Goal: Task Accomplishment & Management: Complete application form

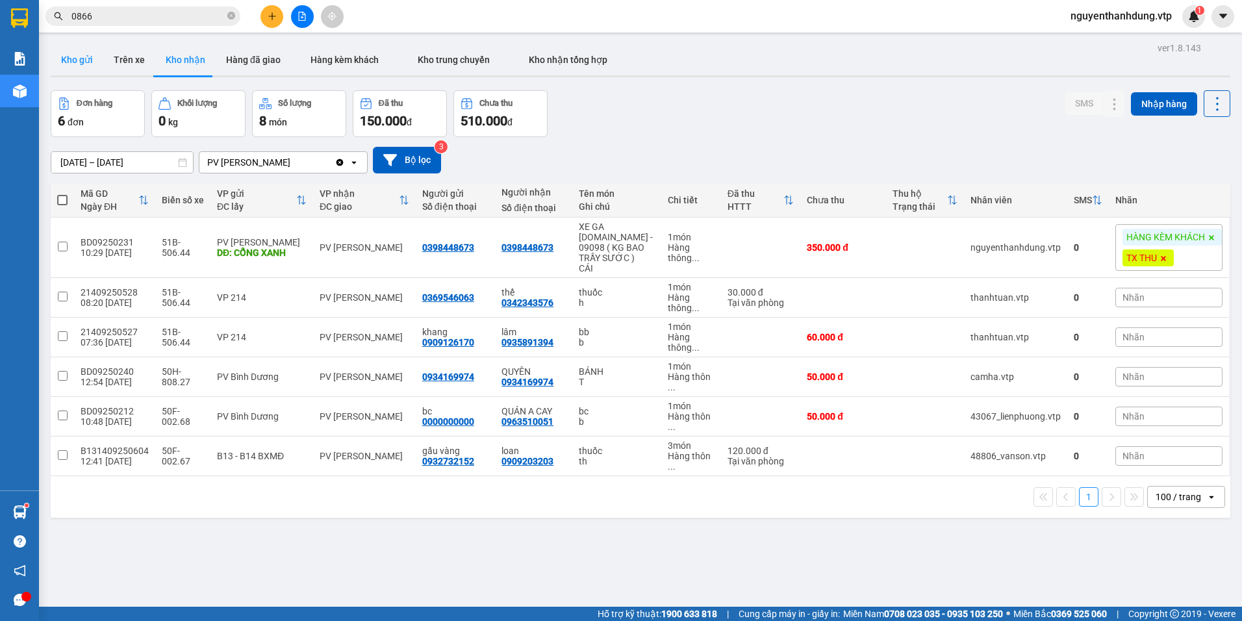
click at [92, 65] on button "Kho gửi" at bounding box center [77, 59] width 53 height 31
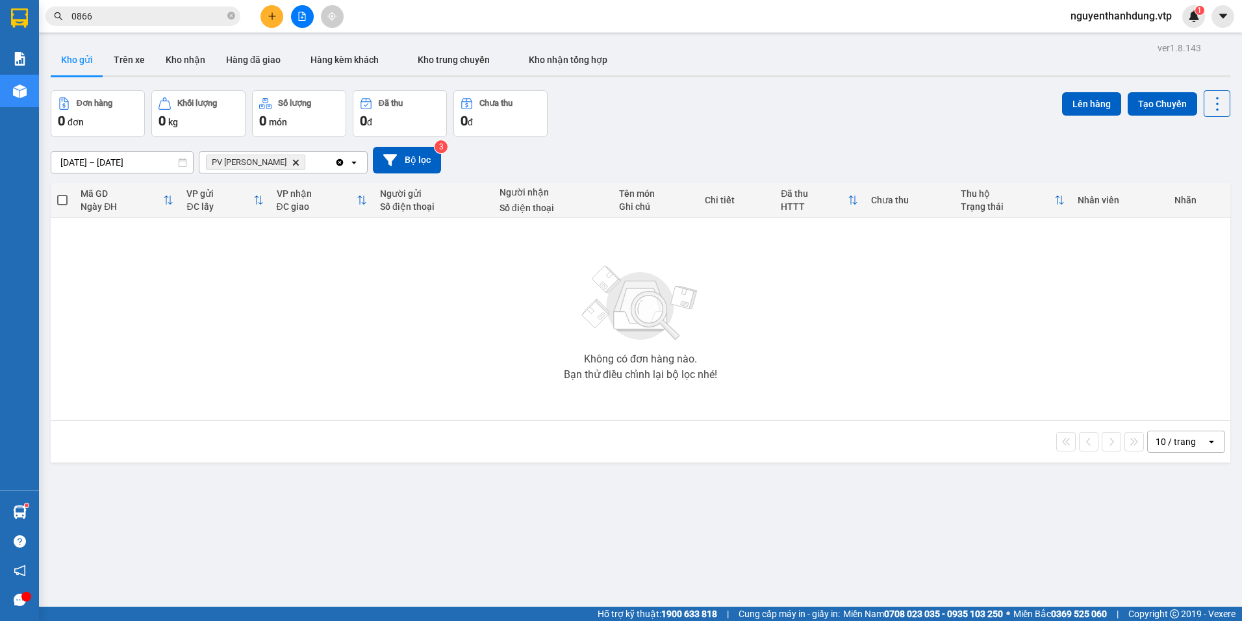
click at [292, 160] on icon "Delete" at bounding box center [296, 163] width 8 height 8
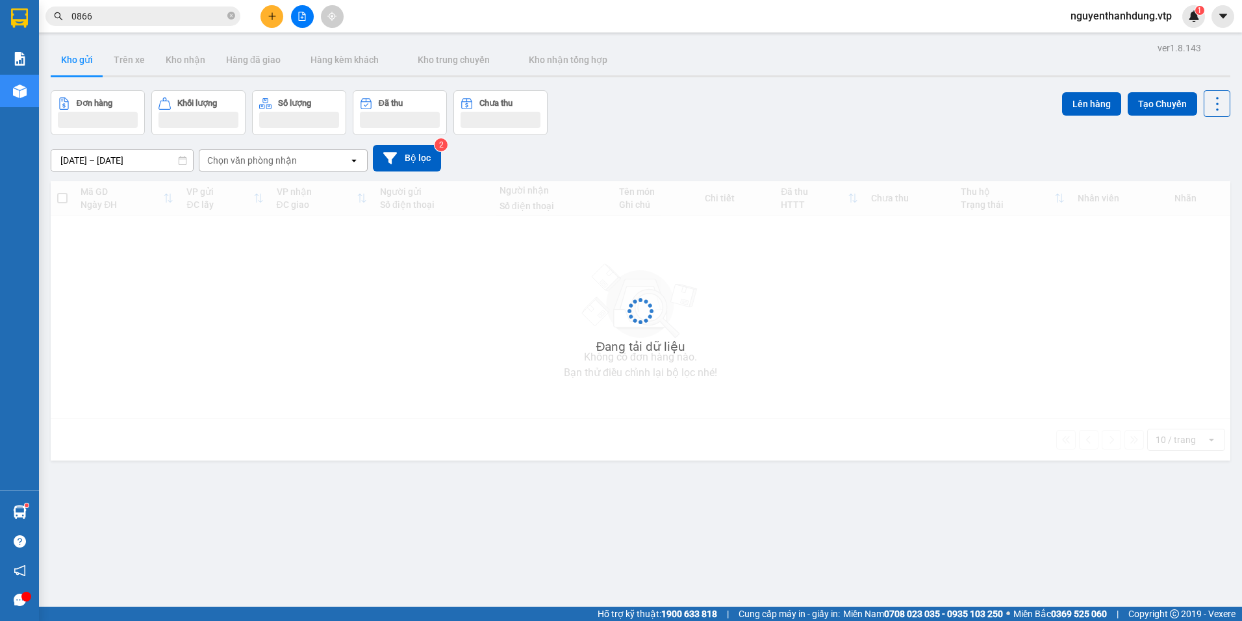
click at [282, 157] on div "Chọn văn phòng nhận" at bounding box center [252, 160] width 90 height 13
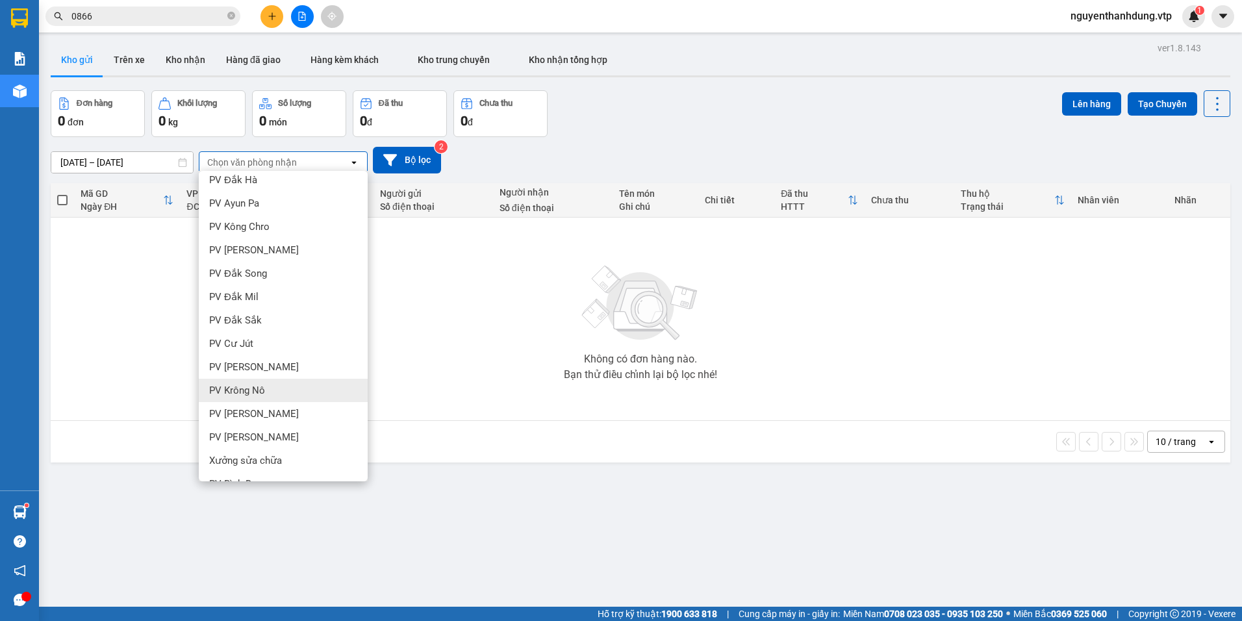
scroll to position [260, 0]
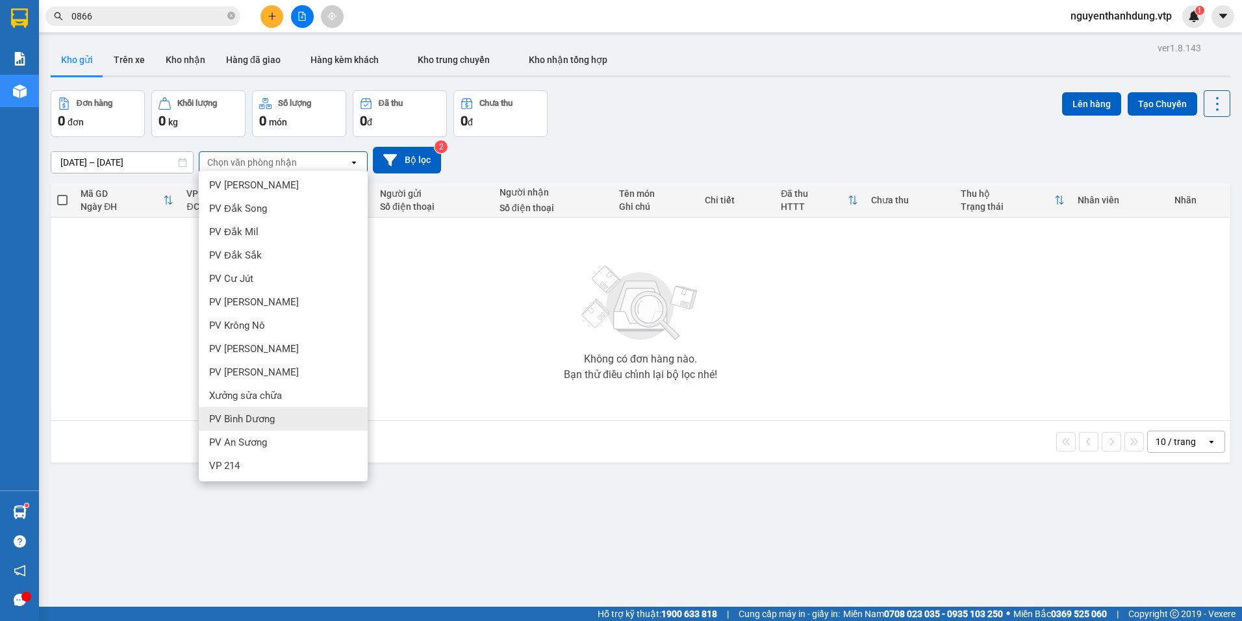
click at [268, 422] on span "PV Bình Dương" at bounding box center [242, 419] width 66 height 13
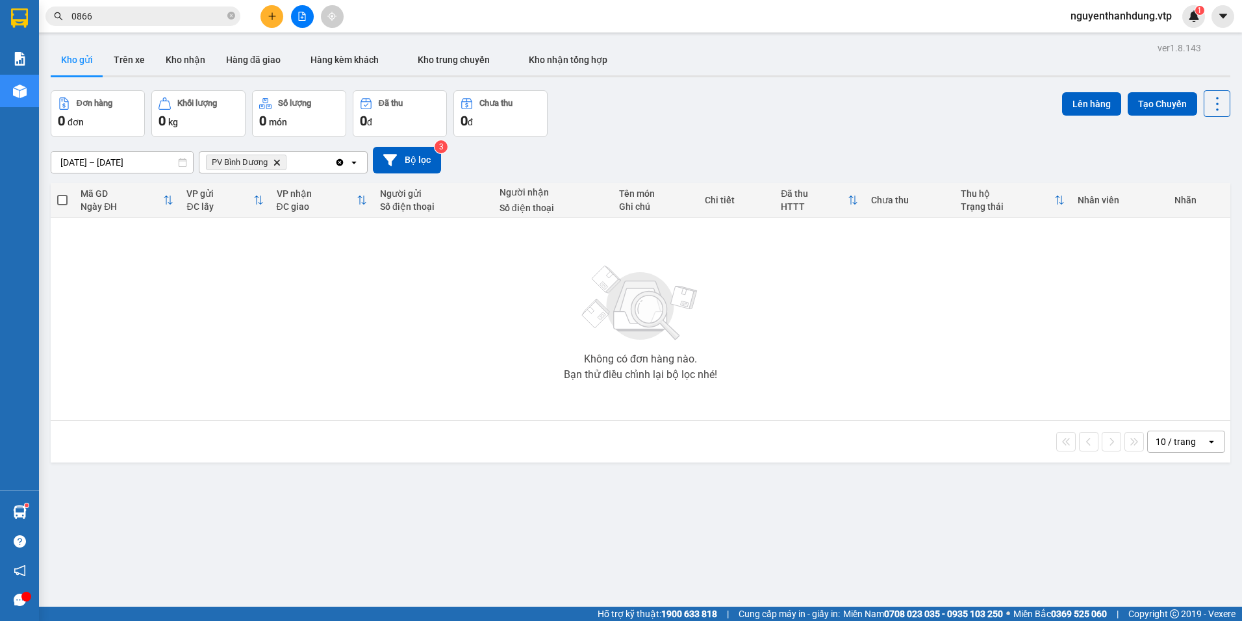
click at [273, 26] on button at bounding box center [271, 16] width 23 height 23
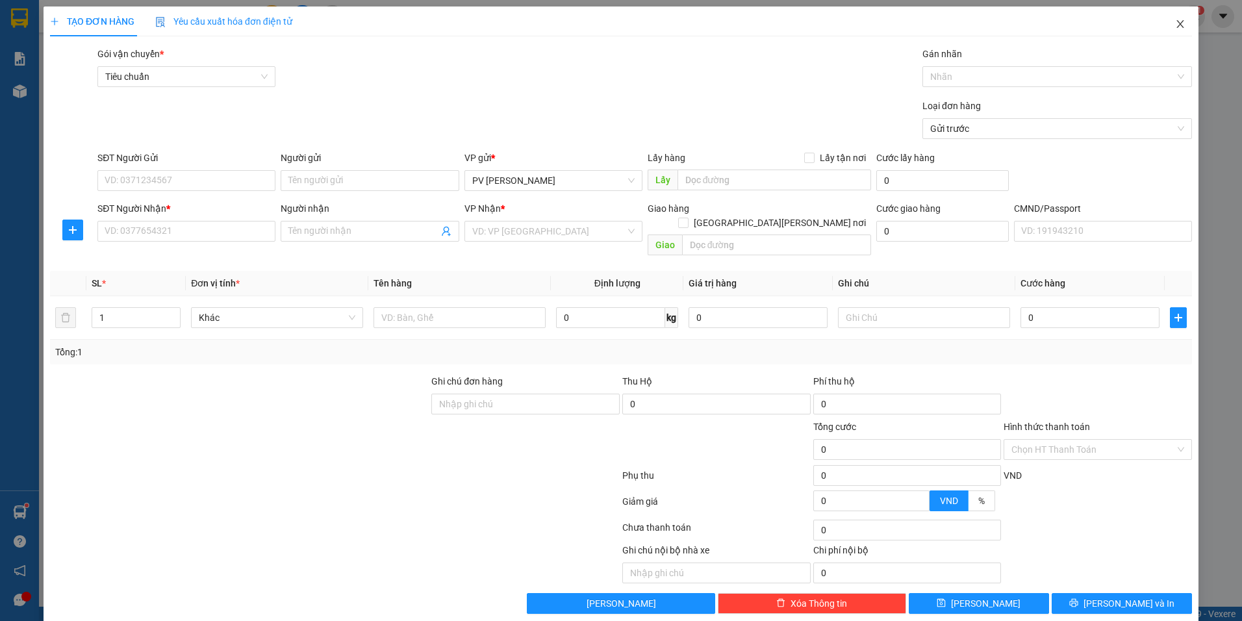
click at [1163, 24] on span "Close" at bounding box center [1180, 24] width 36 height 36
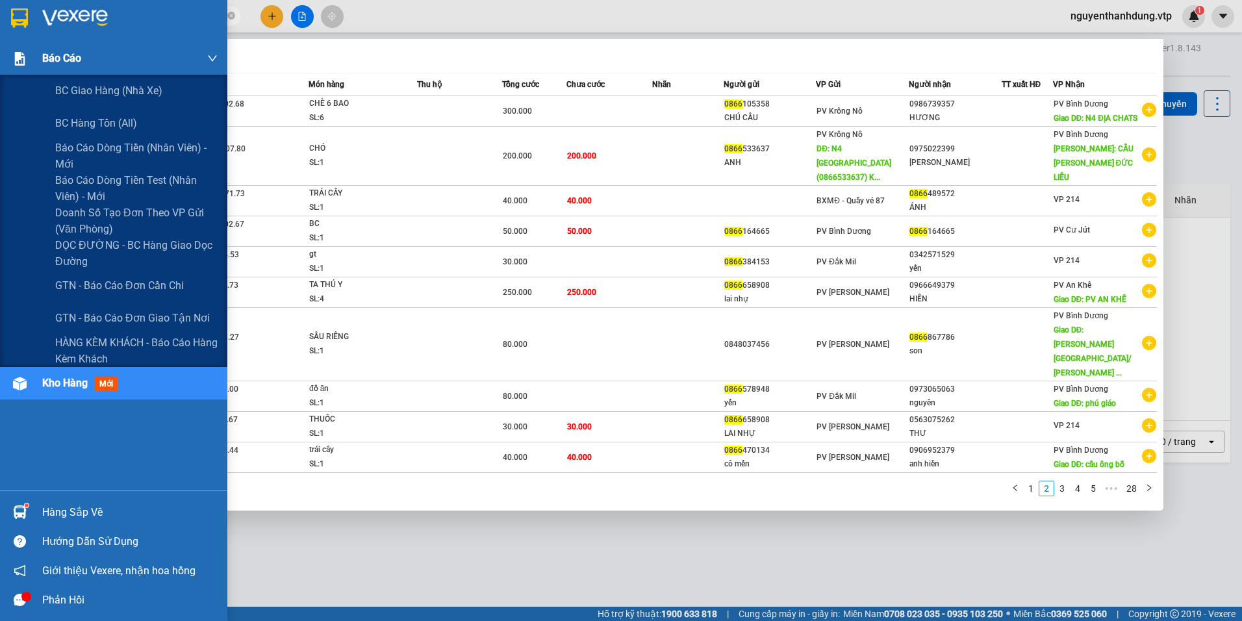
drag, startPoint x: 101, startPoint y: 21, endPoint x: 14, endPoint y: 44, distance: 90.1
click at [14, 44] on section "Kết quả [PERSON_NAME] ( 280 ) Bộ lọc Mã ĐH Trạng thái Món hàng Thu hộ Tổng [PER…" at bounding box center [621, 310] width 1242 height 621
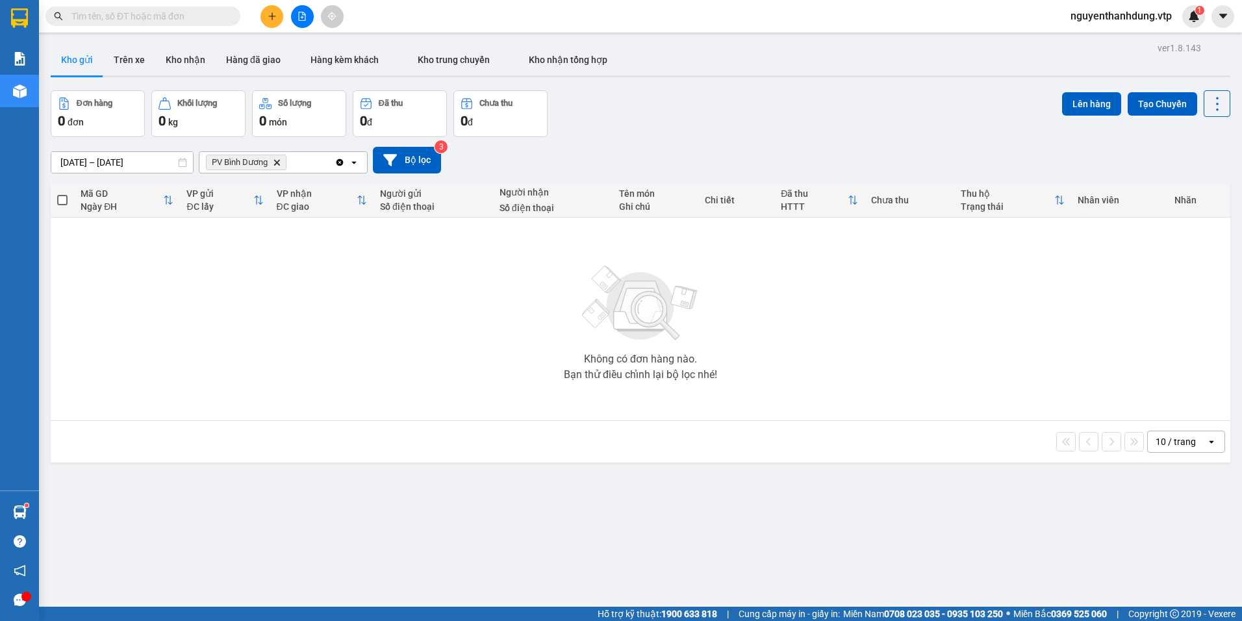
click at [101, 10] on input "text" at bounding box center [147, 16] width 153 height 14
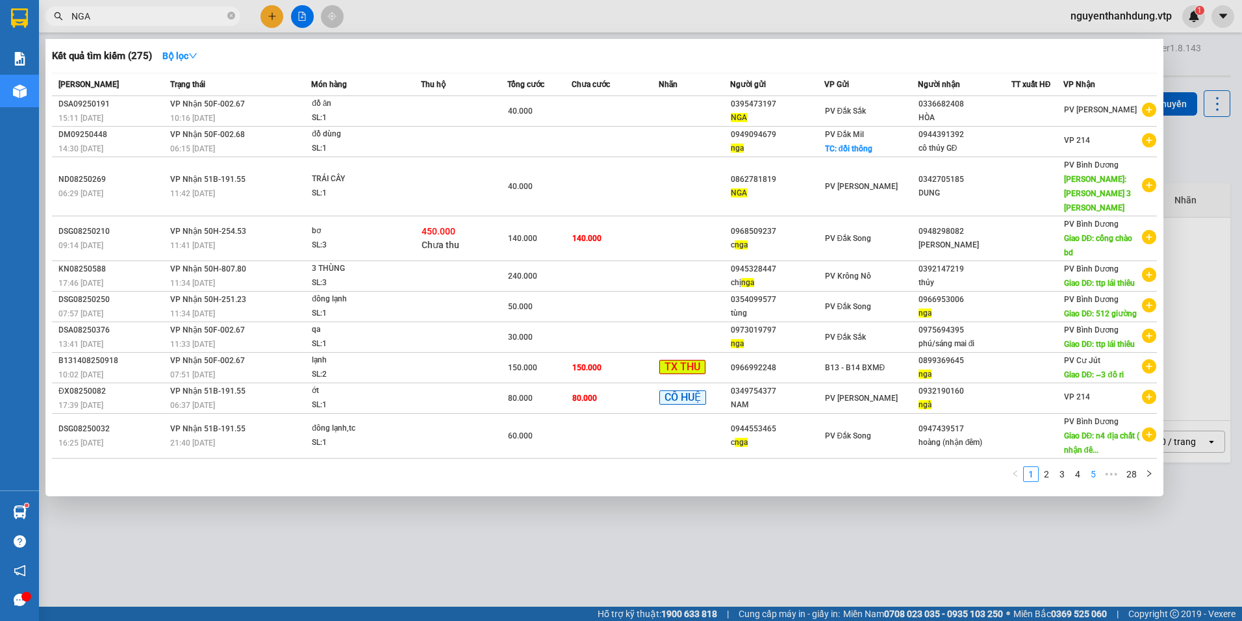
type input "NGA"
click at [1097, 467] on link "5" at bounding box center [1093, 474] width 14 height 14
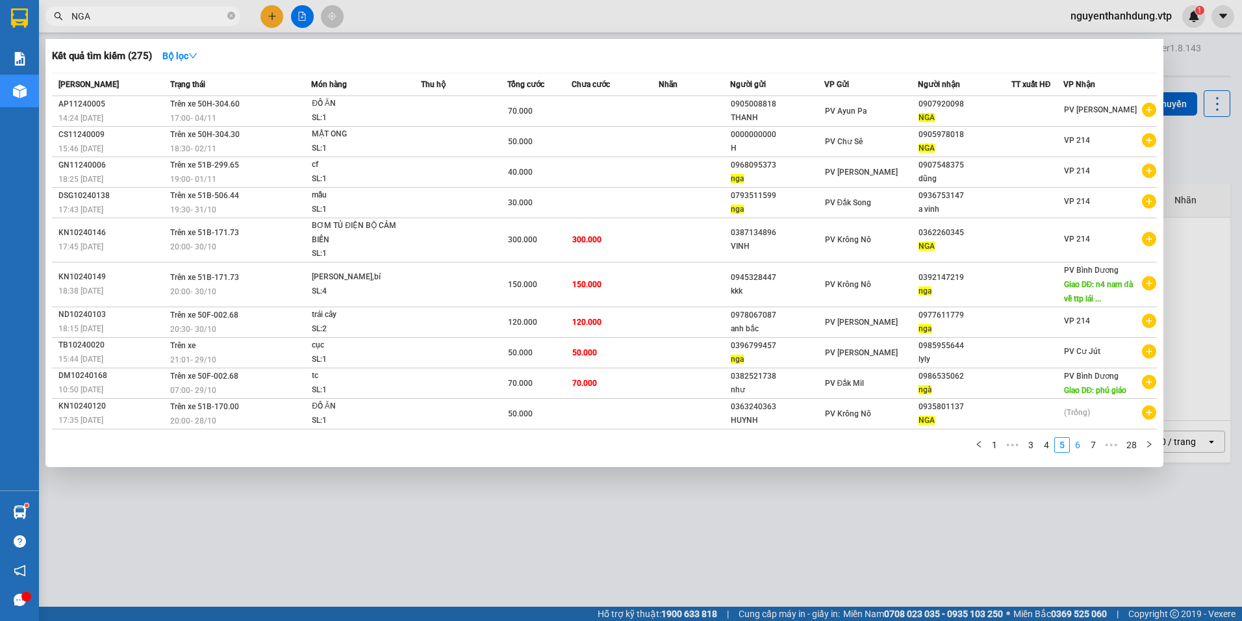
click at [1082, 446] on link "6" at bounding box center [1078, 445] width 14 height 14
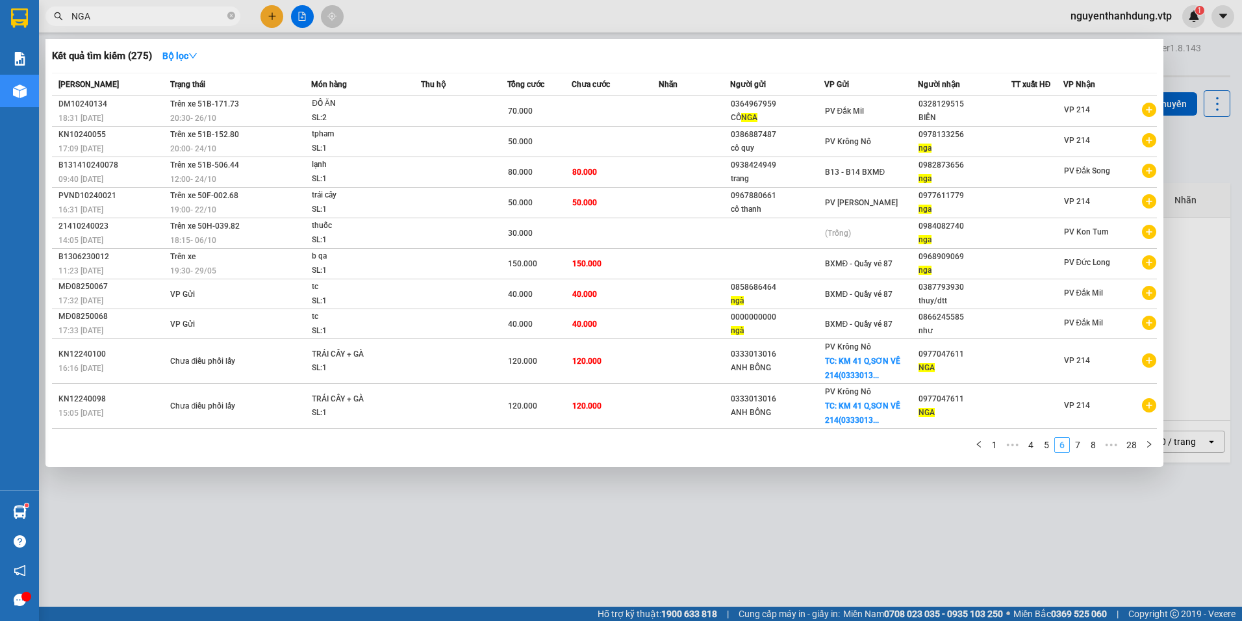
click at [1082, 446] on link "7" at bounding box center [1078, 445] width 14 height 14
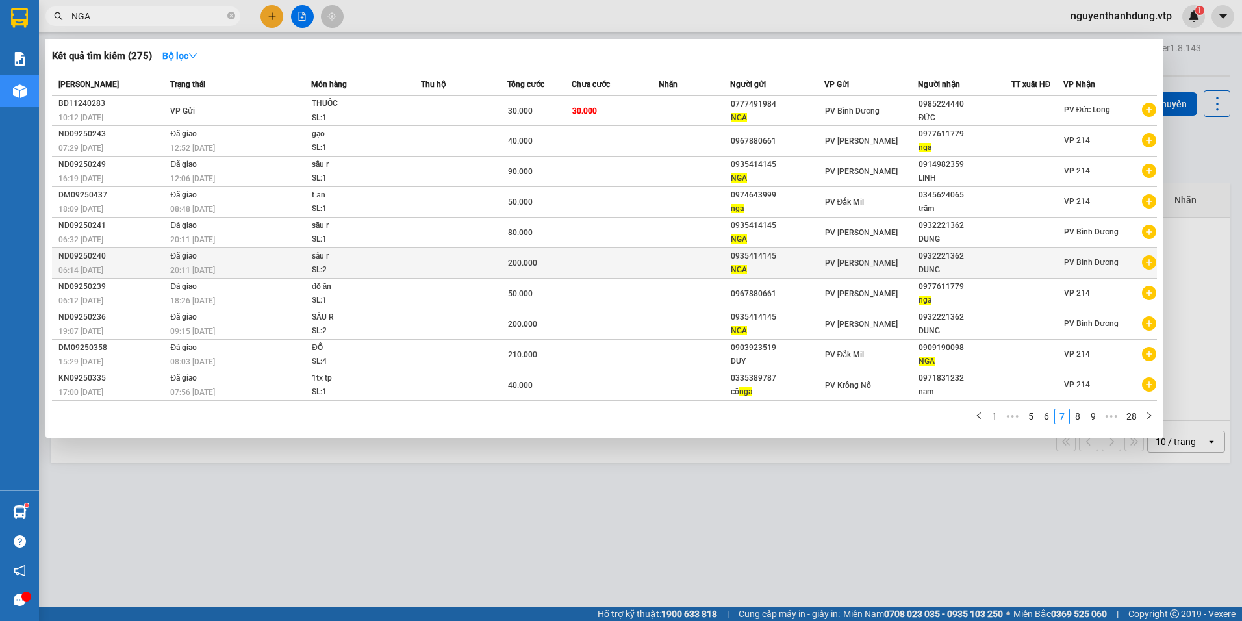
click at [741, 257] on div "0935414145" at bounding box center [777, 256] width 92 height 14
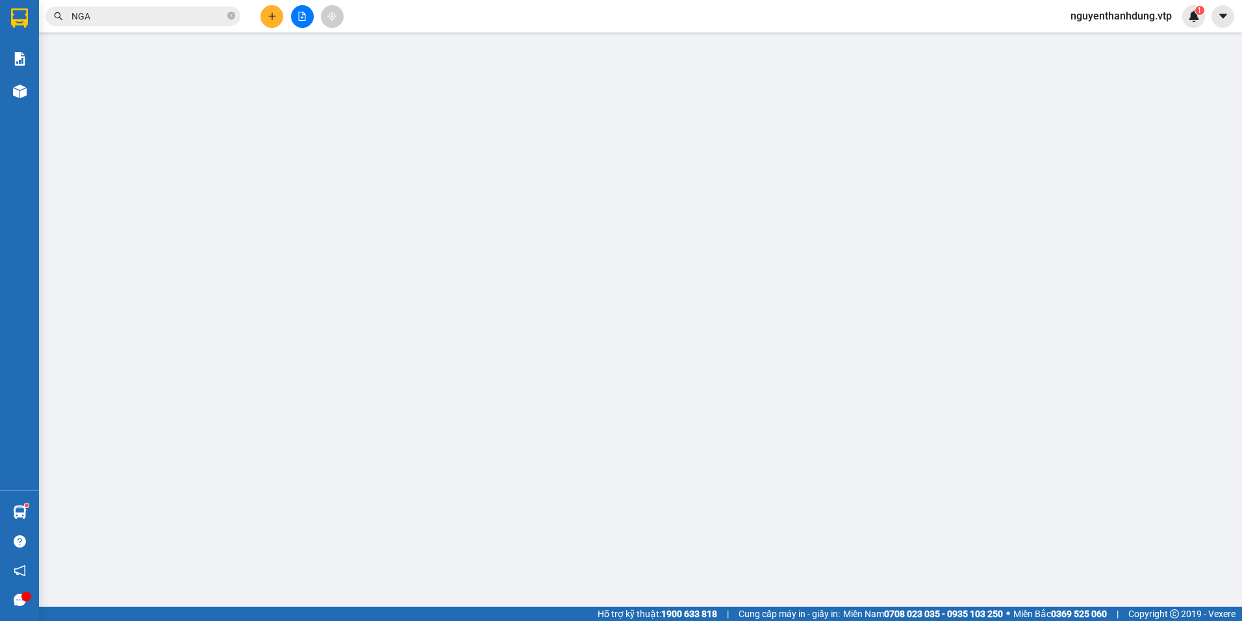
type input "0935414145"
type input "NGA"
type input "0932221362"
type input "DUNG"
type input "200.000"
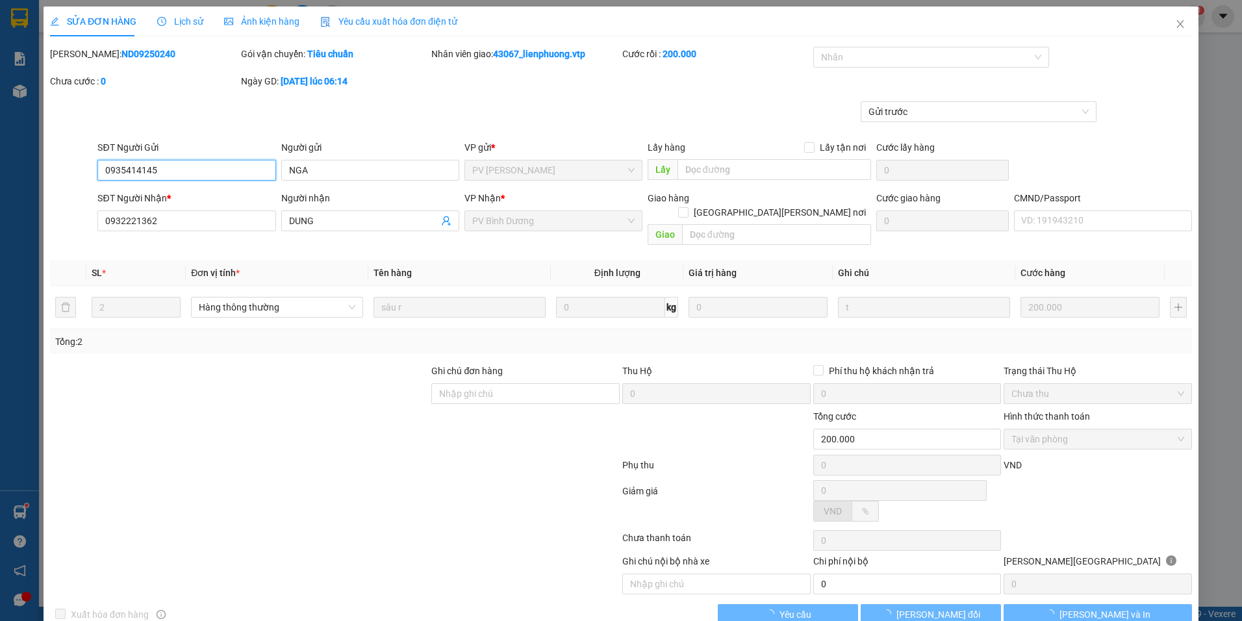
type input "10.000"
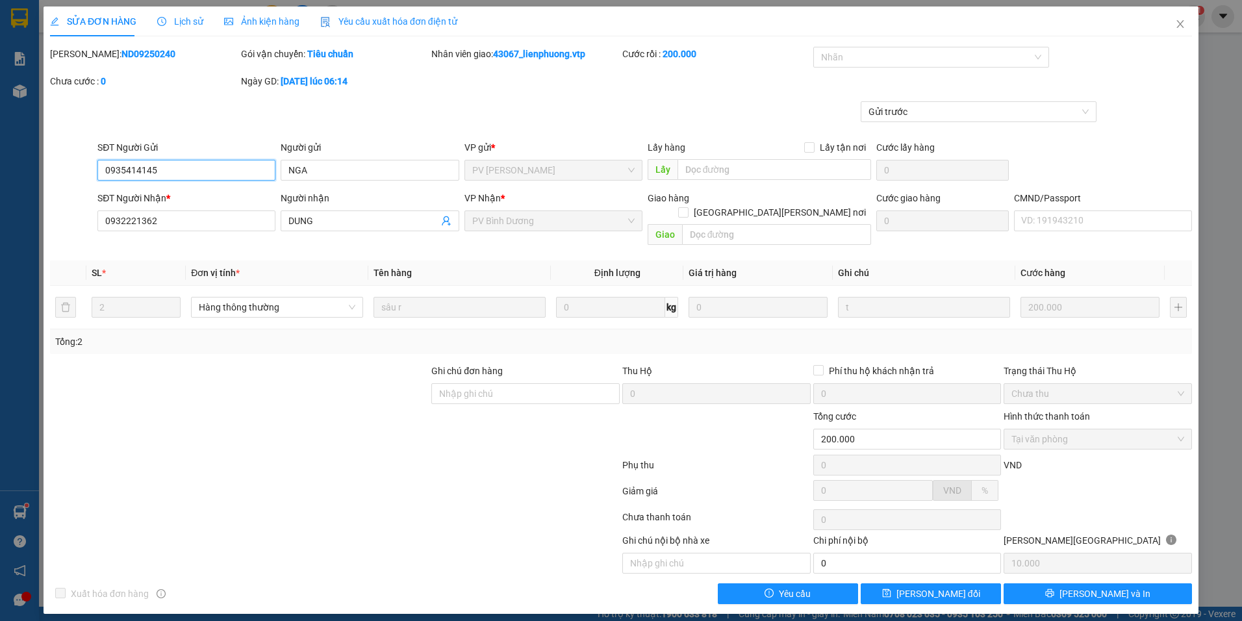
drag, startPoint x: 168, startPoint y: 170, endPoint x: 54, endPoint y: 184, distance: 114.6
click at [54, 184] on div "SĐT Người Gửi 0935414145 0935414145 Người gửi NGA VP gửi * PV Nam Đong Lấy hàng…" at bounding box center [621, 162] width 1145 height 45
click at [1183, 15] on span "Close" at bounding box center [1180, 24] width 36 height 36
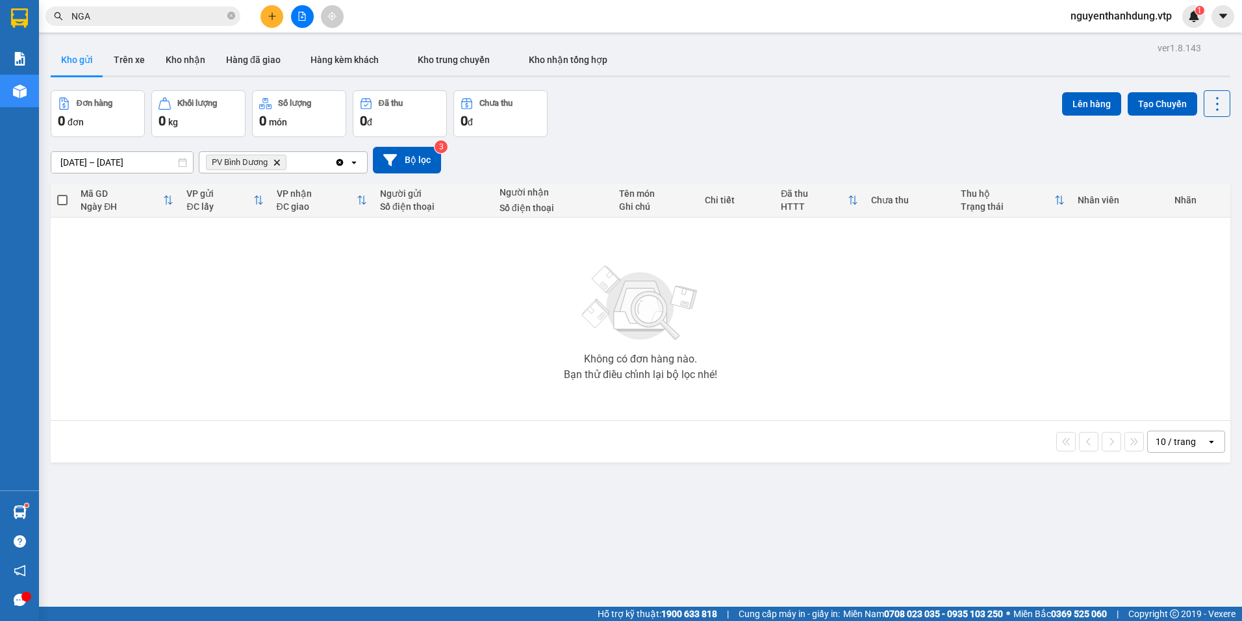
click at [270, 17] on icon "plus" at bounding box center [272, 16] width 9 height 9
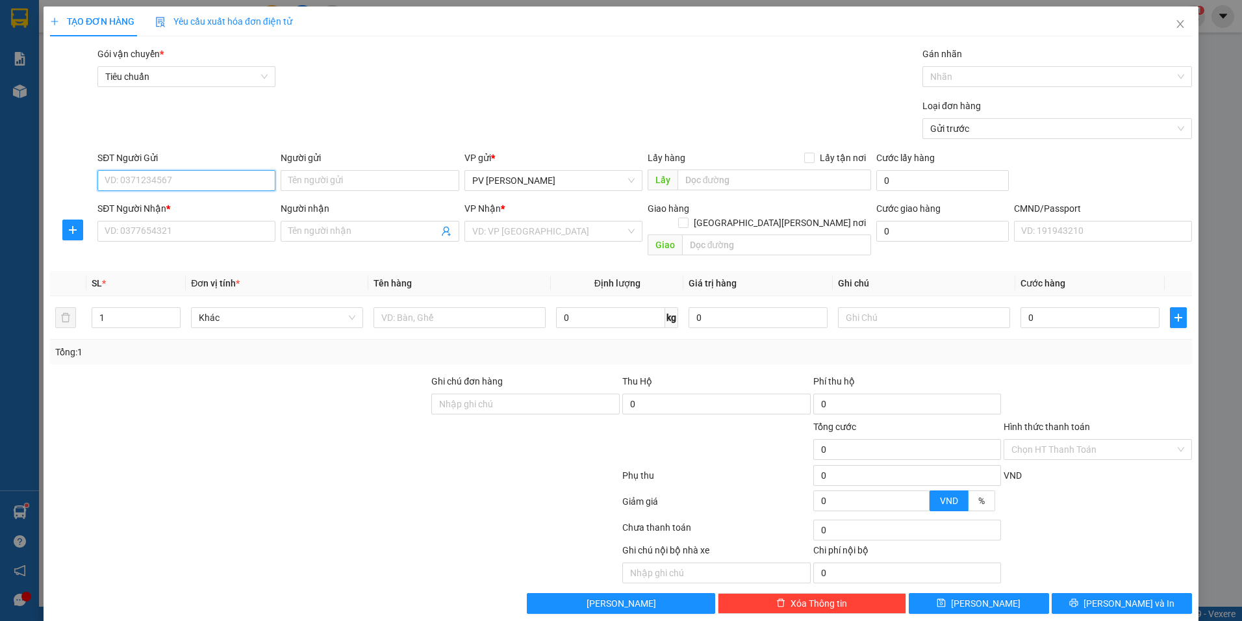
click at [216, 184] on input "SĐT Người Gửi" at bounding box center [186, 180] width 178 height 21
paste input "0935414145"
type input "0935414145"
click at [209, 204] on div "0935414145 - NGA" at bounding box center [185, 206] width 161 height 14
type input "NGA"
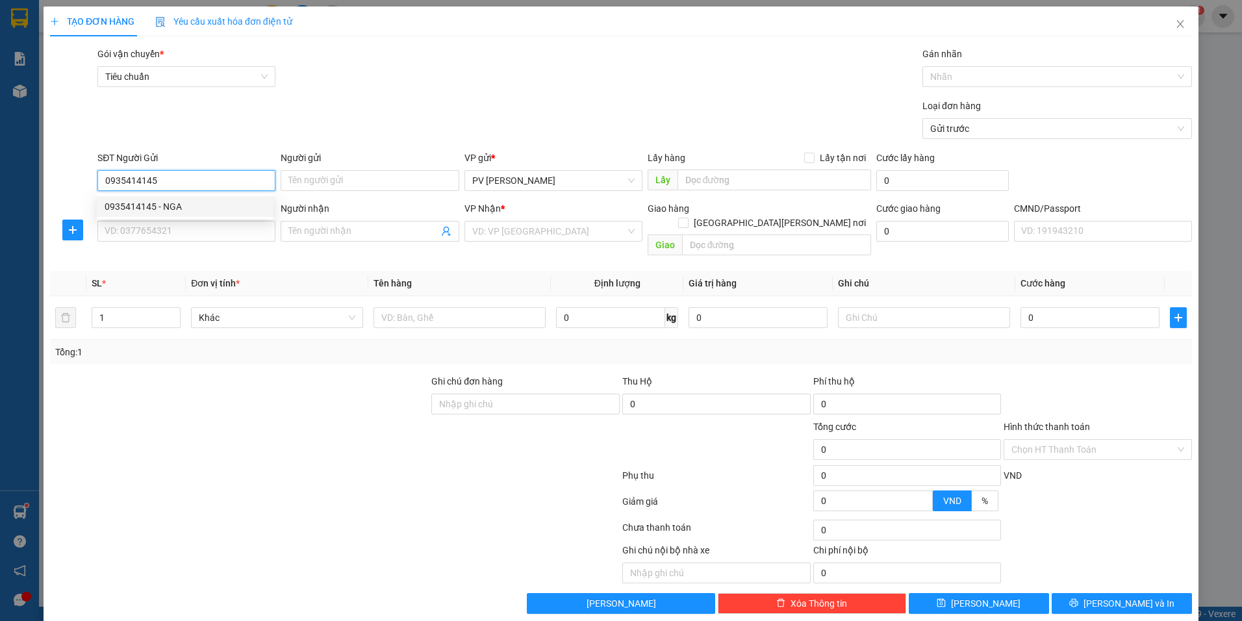
type input "0914982359"
type input "LINH"
type input "0935414145"
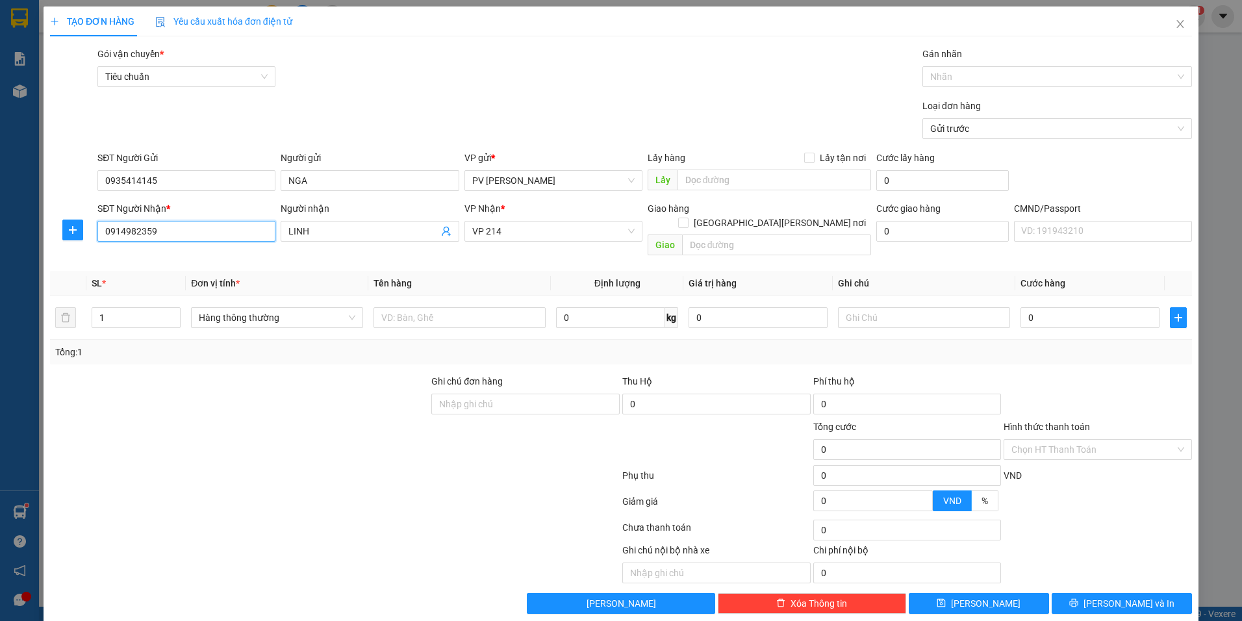
drag, startPoint x: 240, startPoint y: 227, endPoint x: -3, endPoint y: 247, distance: 243.1
click at [0, 247] on html "Kết quả [PERSON_NAME] ( 275 ) Bộ lọc Mã ĐH Trạng thái Món hàng Thu hộ Tổng [PER…" at bounding box center [621, 310] width 1242 height 621
click at [174, 277] on div "0932221362 - [PERSON_NAME]" at bounding box center [185, 278] width 161 height 14
type input "0932221362"
type input "DUNG"
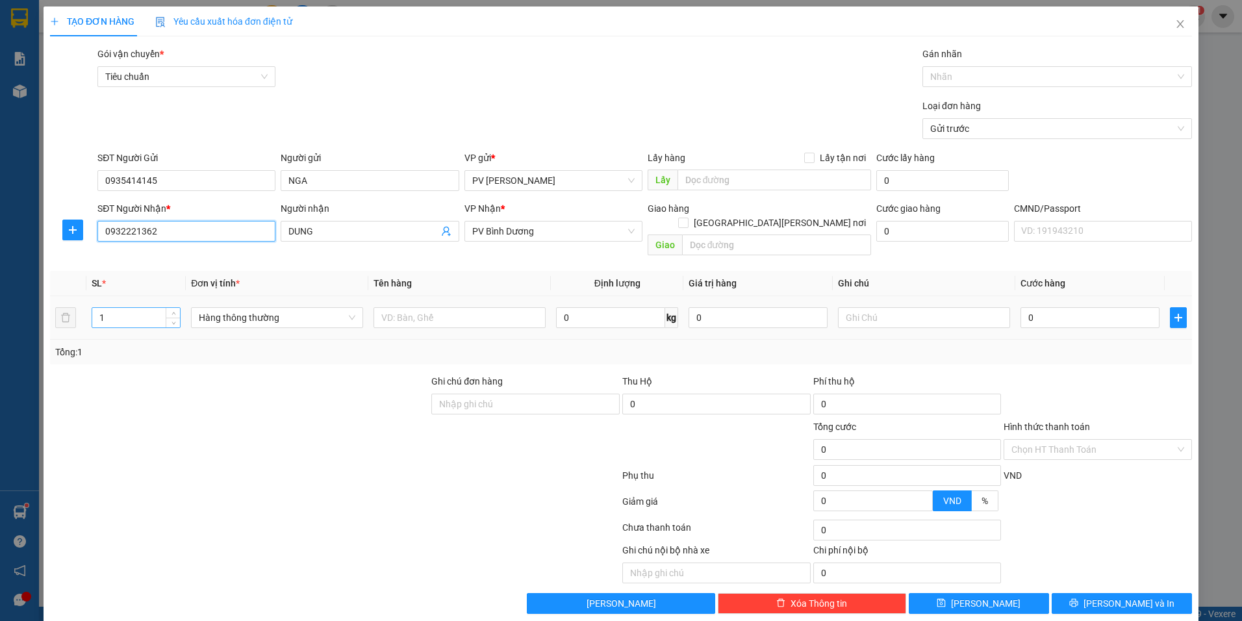
type input "0932221362"
click at [74, 312] on tr "1 Hàng thông thường 0 kg 0 0" at bounding box center [621, 318] width 1142 height 44
type input "5"
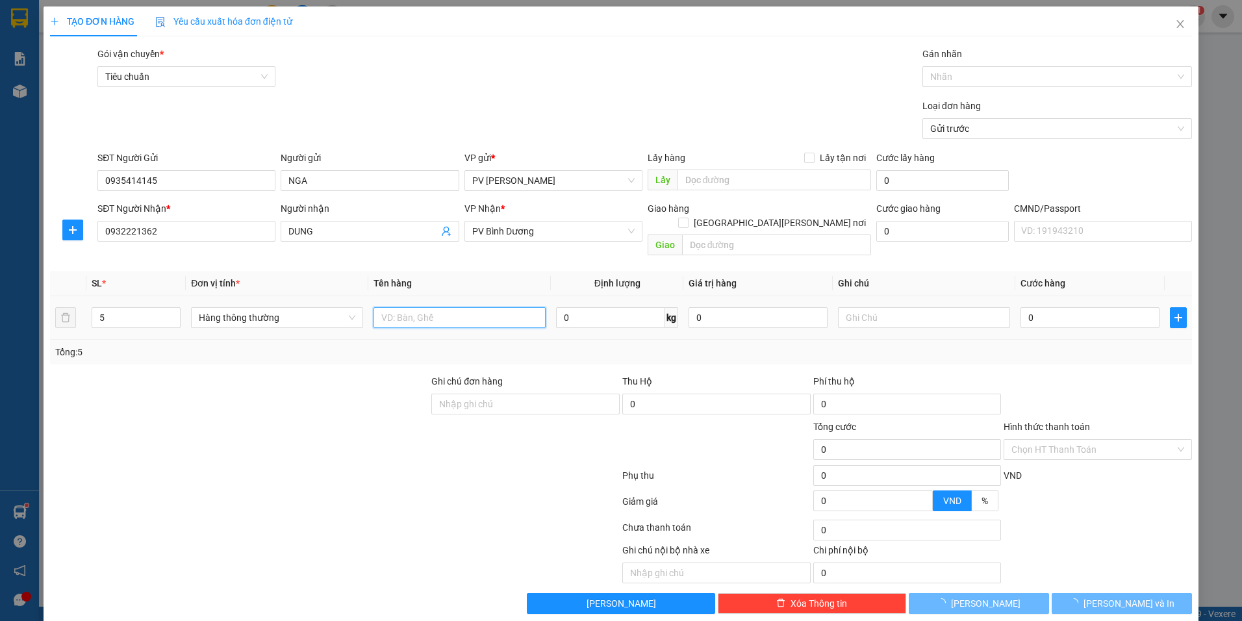
click at [444, 307] on input "text" at bounding box center [460, 317] width 172 height 21
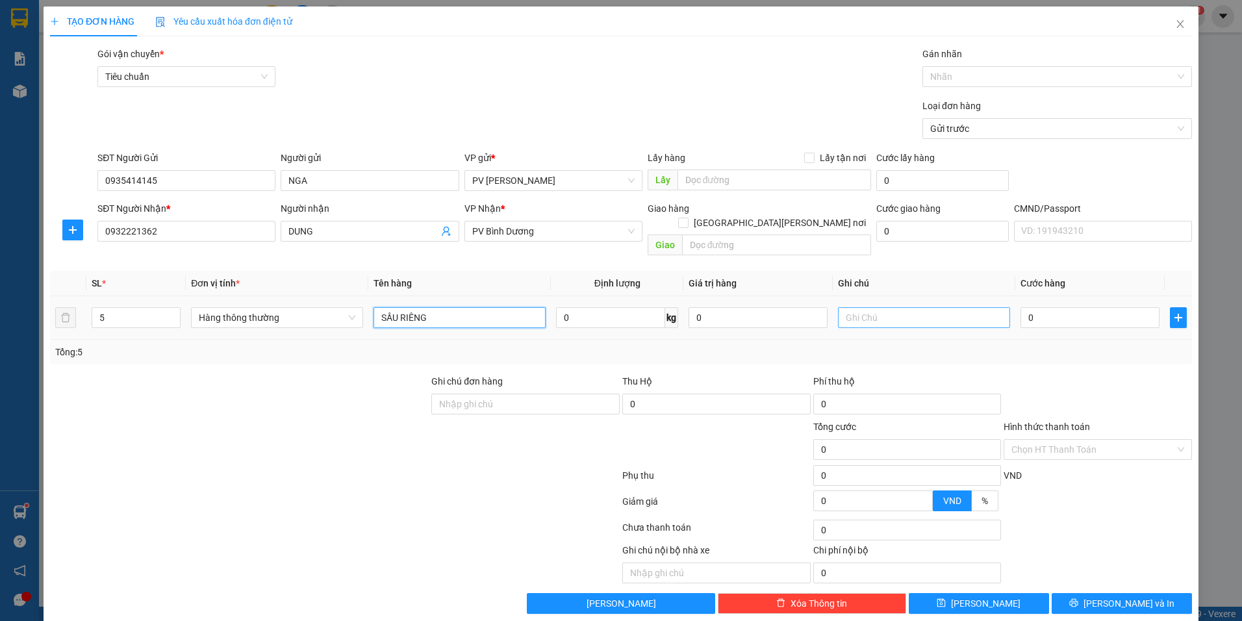
type input "SẦU RIÊNG"
click at [865, 310] on input "text" at bounding box center [924, 317] width 172 height 21
type input "THÙNG"
click at [1047, 307] on input "0" at bounding box center [1090, 317] width 139 height 21
type input "5"
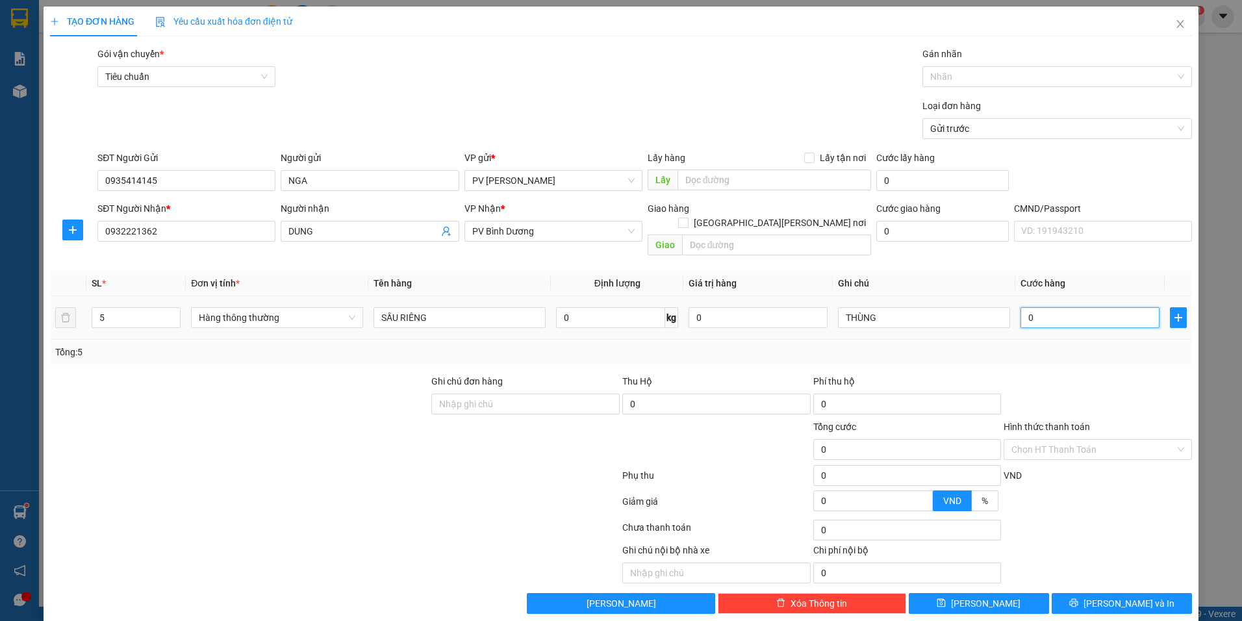
type input "5"
type input "50"
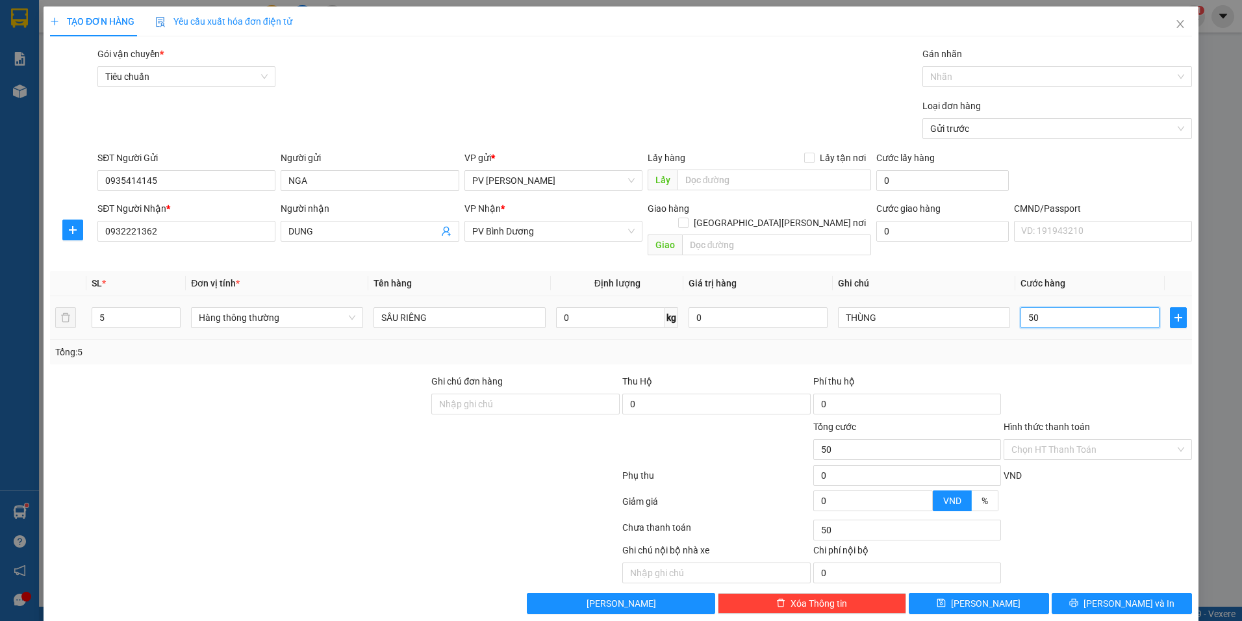
type input "500"
type input "5.000"
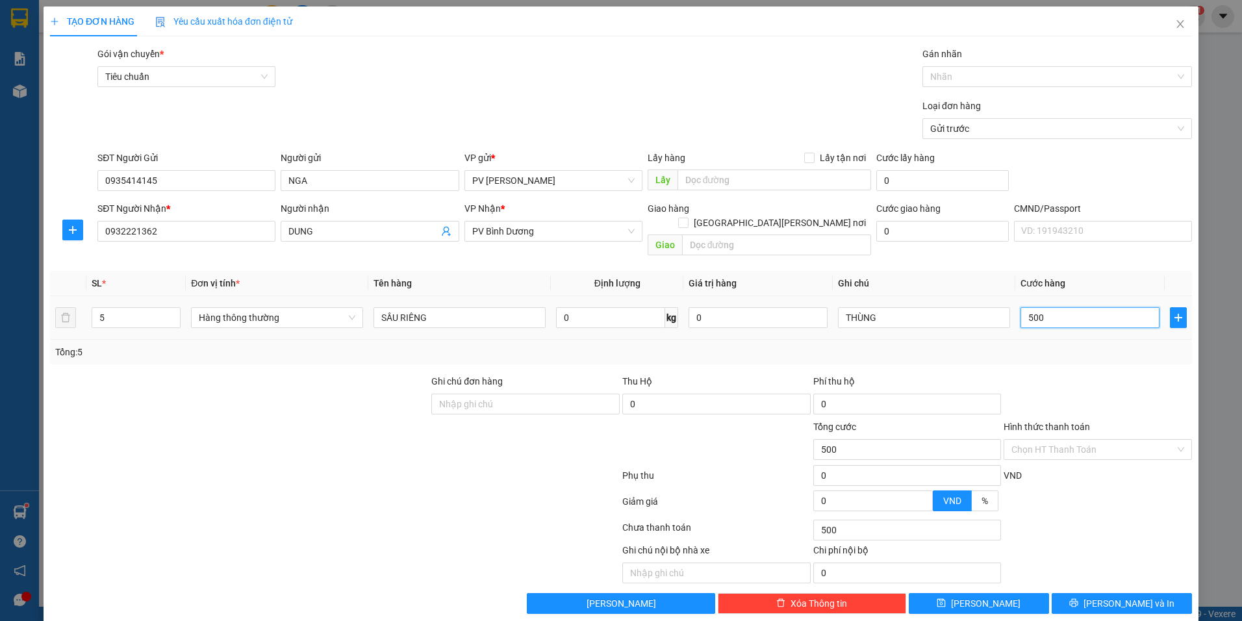
type input "5.000"
type input "50.000"
type input "500.000"
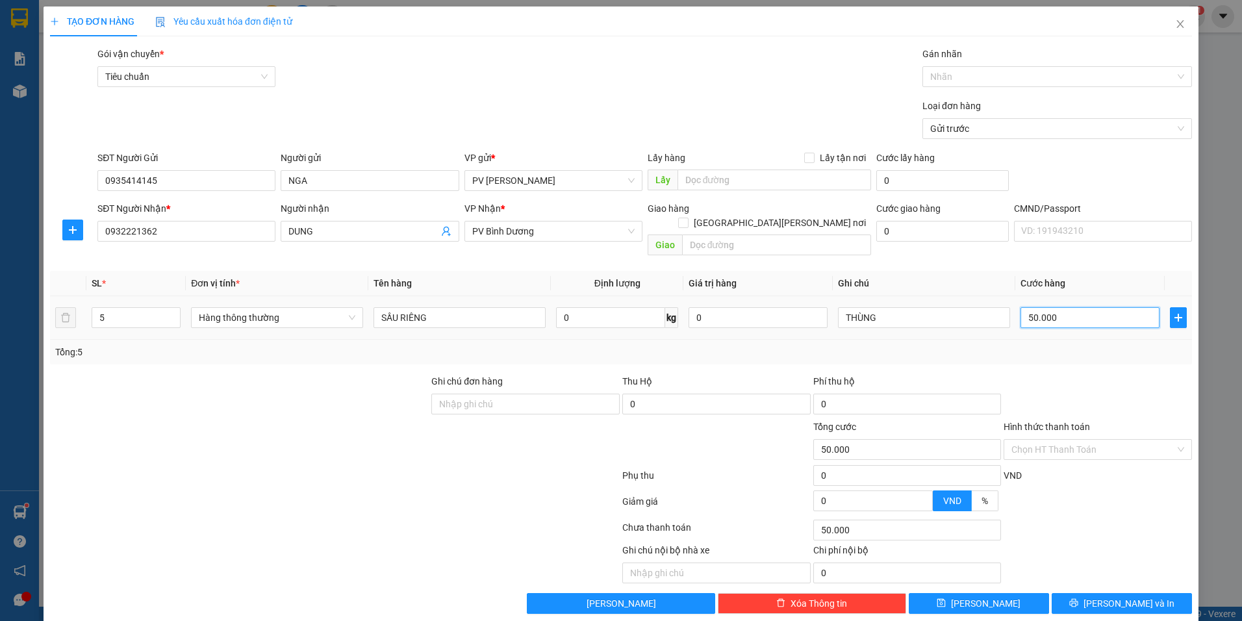
type input "500.000"
click at [1110, 596] on span "[PERSON_NAME] và In" at bounding box center [1129, 603] width 91 height 14
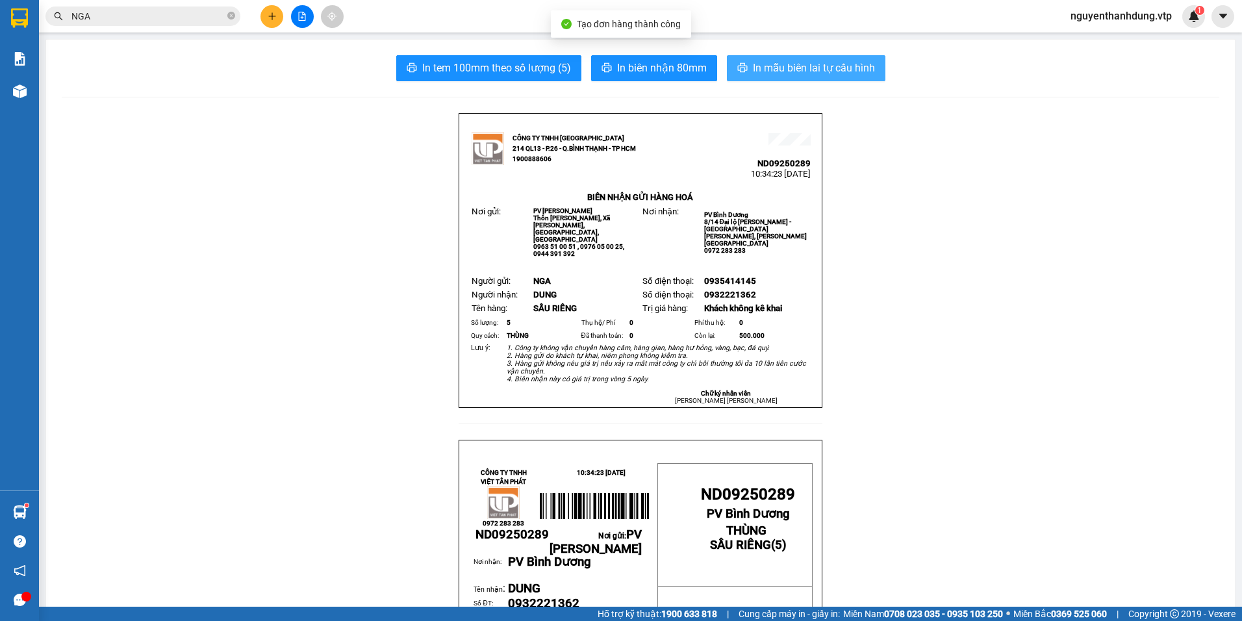
click at [811, 68] on span "In mẫu biên lai tự cấu hình" at bounding box center [814, 68] width 122 height 16
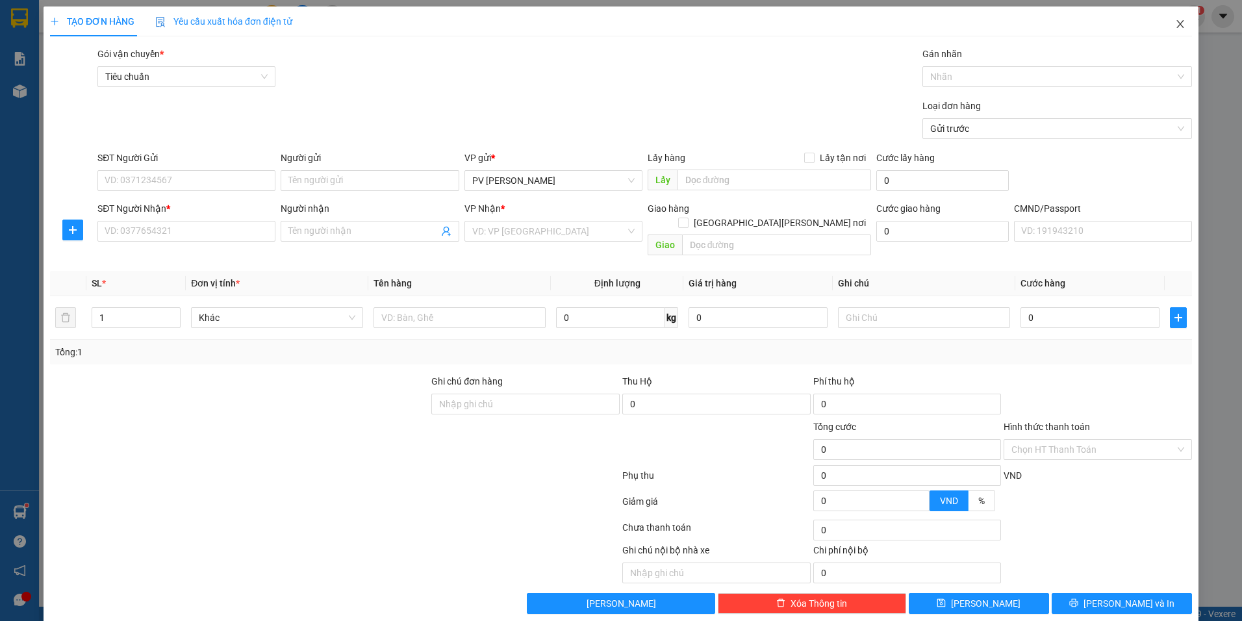
click at [1175, 19] on icon "close" at bounding box center [1180, 24] width 10 height 10
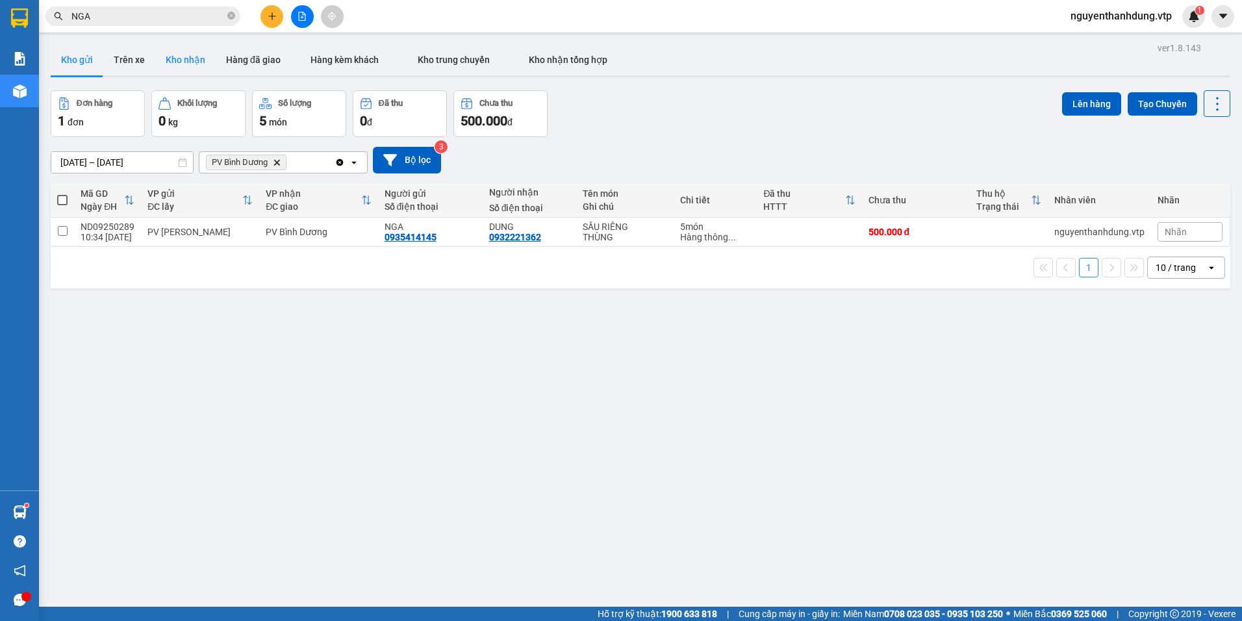
click at [189, 59] on button "Kho nhận" at bounding box center [185, 59] width 60 height 31
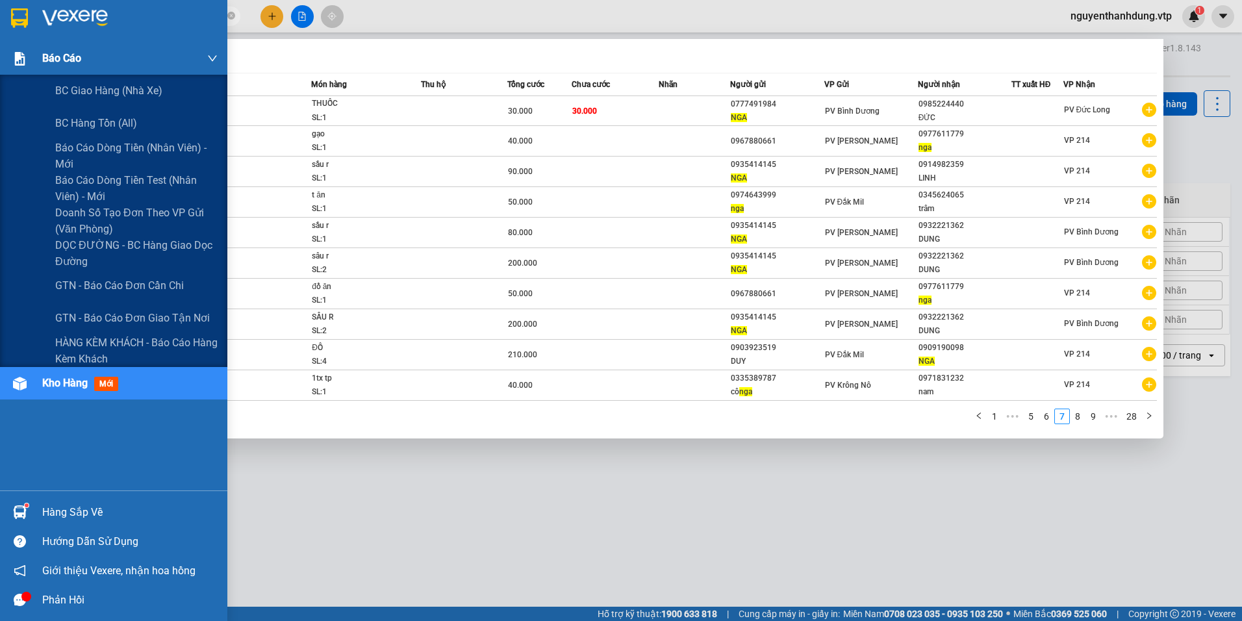
drag, startPoint x: 142, startPoint y: 21, endPoint x: 22, endPoint y: 53, distance: 123.5
click at [22, 53] on section "Kết quả [PERSON_NAME] ( 275 ) Bộ lọc Mã ĐH Trạng thái Món hàng Thu hộ Tổng [PER…" at bounding box center [621, 310] width 1242 height 621
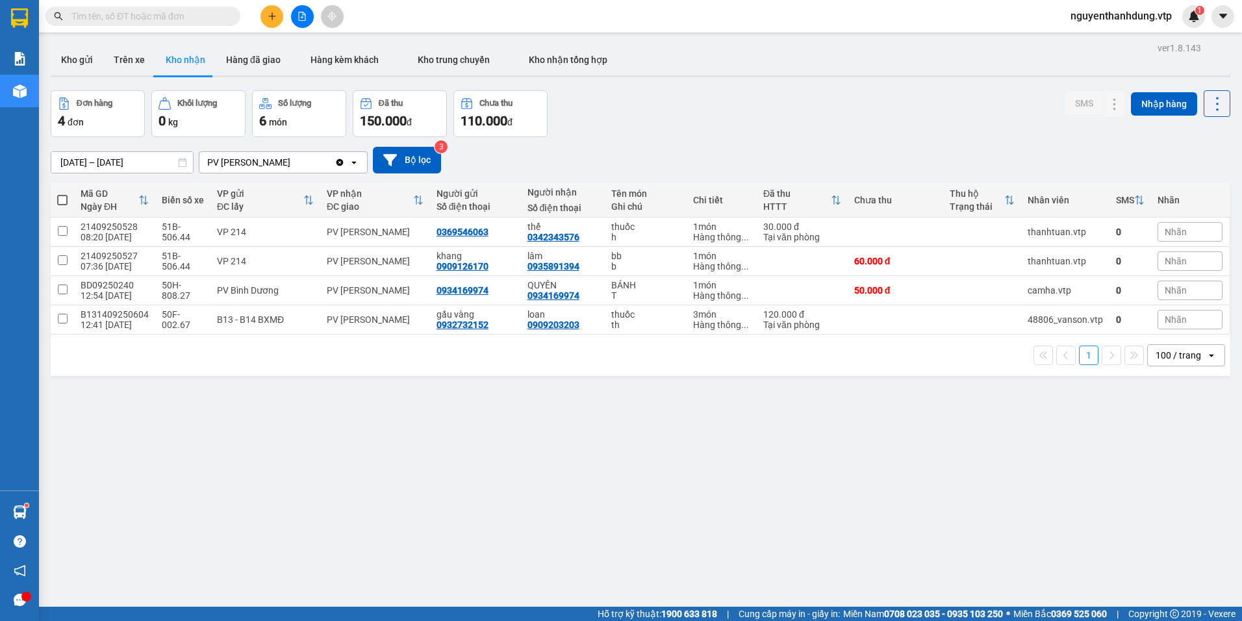
click at [144, 19] on input "text" at bounding box center [147, 16] width 153 height 14
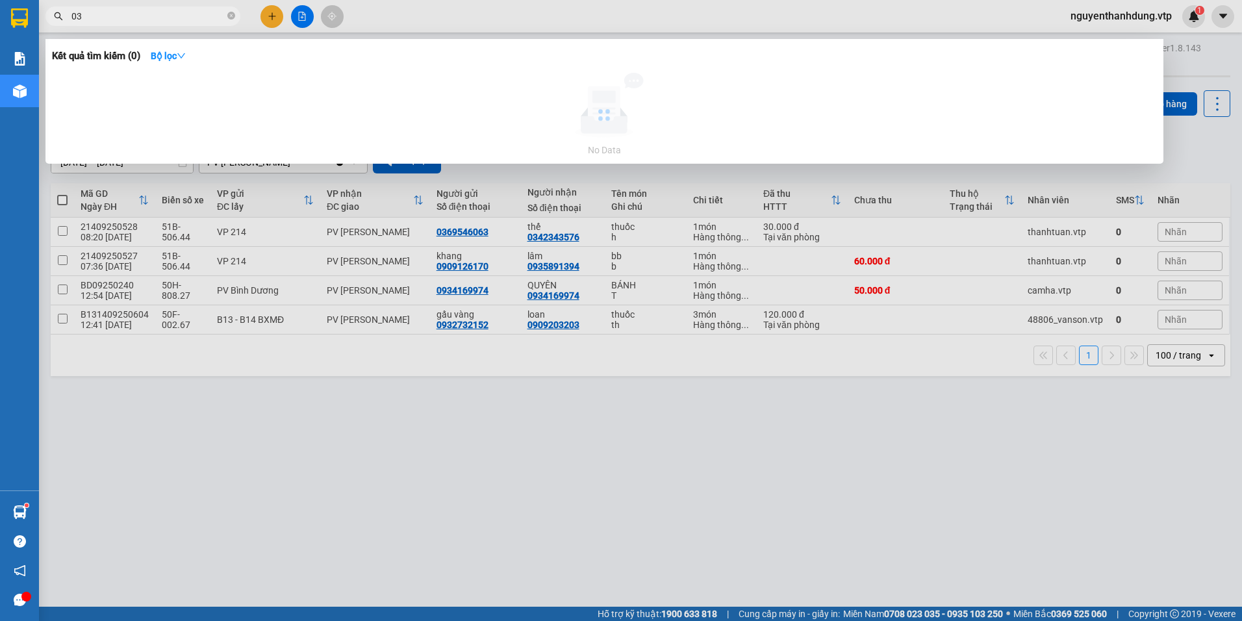
type input "0"
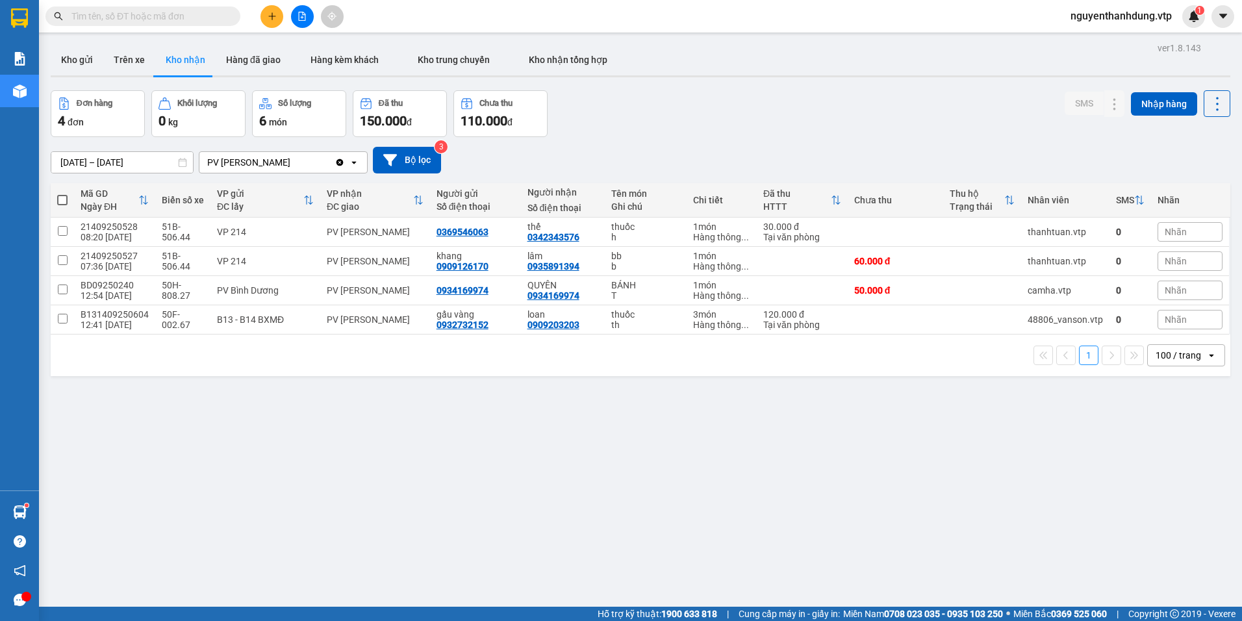
click at [151, 10] on input "text" at bounding box center [147, 16] width 153 height 14
click at [121, 8] on span at bounding box center [142, 15] width 195 height 19
click at [124, 11] on input "text" at bounding box center [147, 16] width 153 height 14
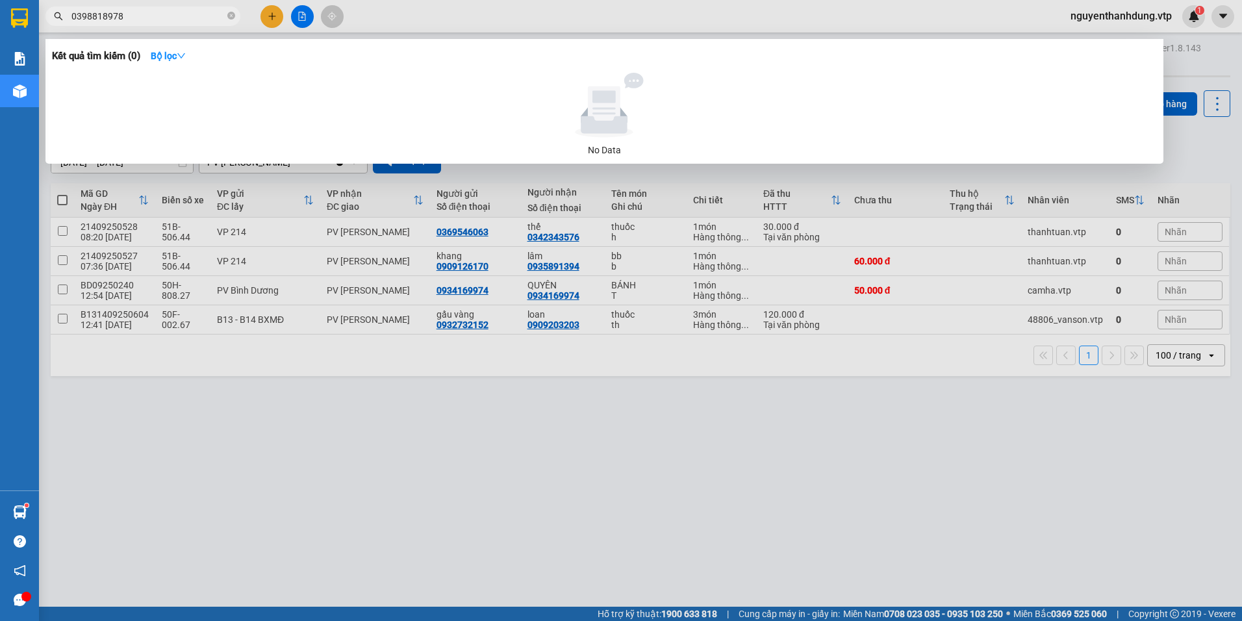
type input "0398818978"
click at [421, 426] on div at bounding box center [621, 310] width 1242 height 621
click at [197, 10] on input "0398818978" at bounding box center [147, 16] width 153 height 14
click at [783, 466] on div at bounding box center [621, 310] width 1242 height 621
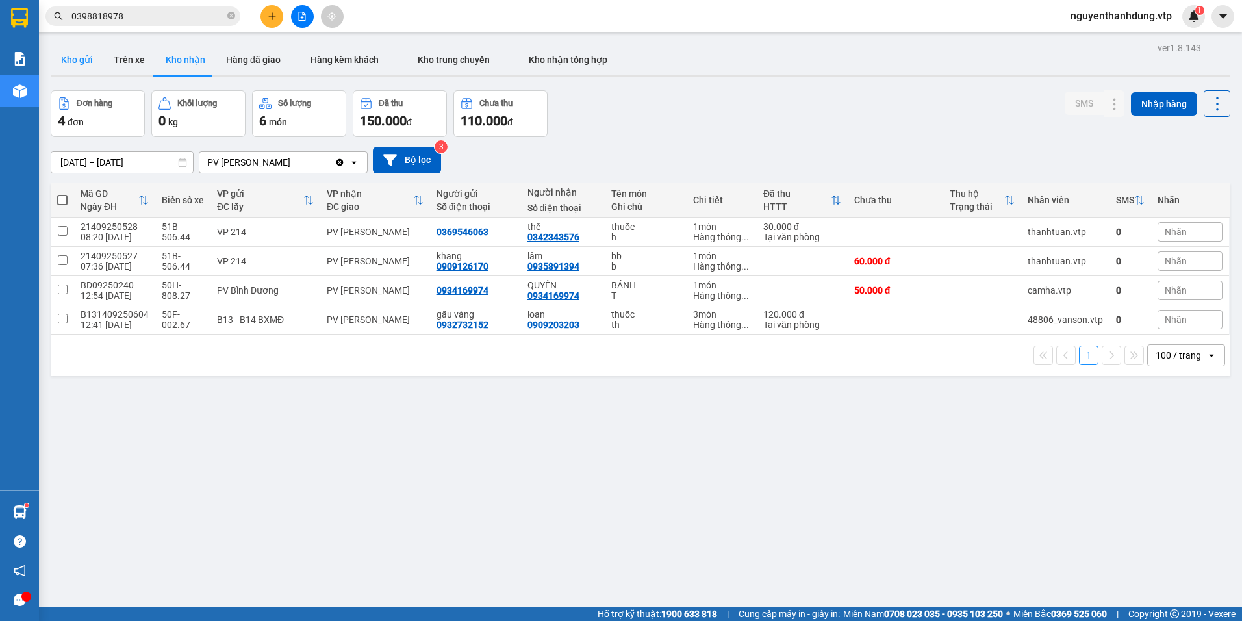
click at [85, 66] on button "Kho gửi" at bounding box center [77, 59] width 53 height 31
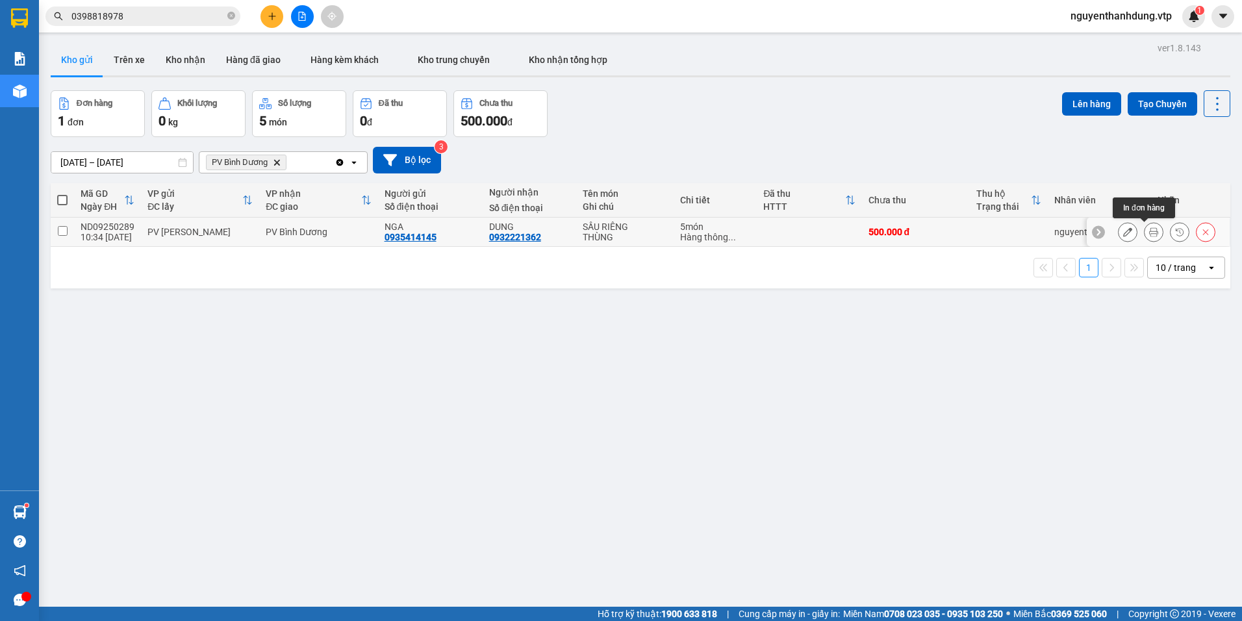
click at [1149, 233] on button at bounding box center [1154, 232] width 18 height 23
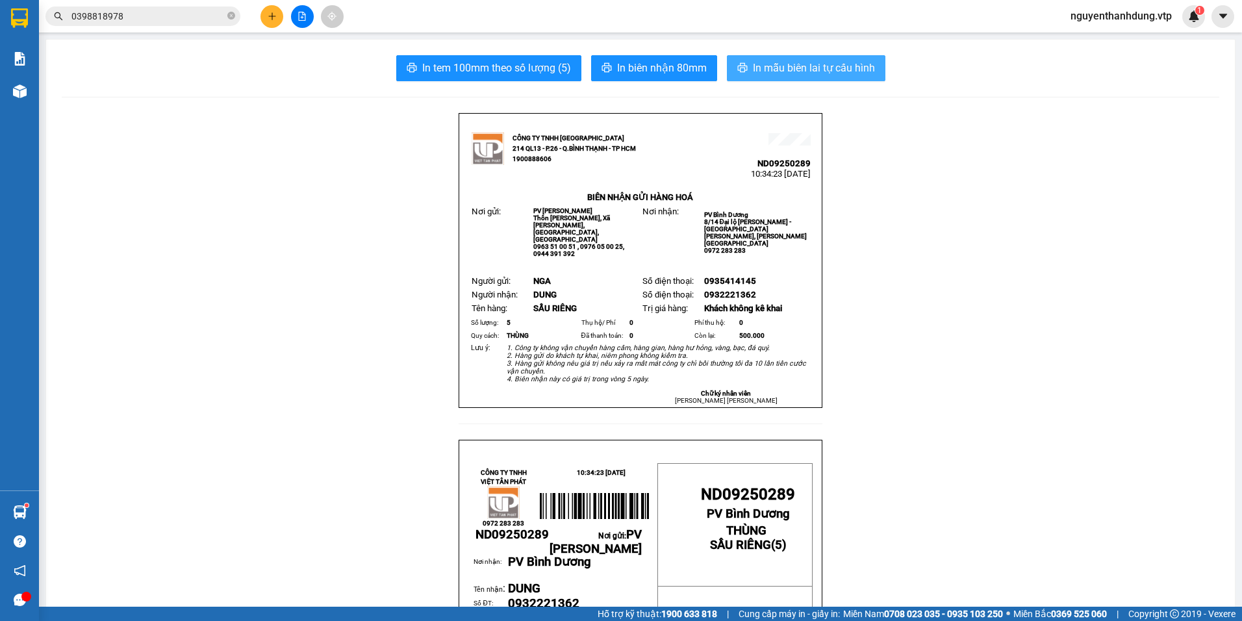
click at [840, 66] on span "In mẫu biên lai tự cấu hình" at bounding box center [814, 68] width 122 height 16
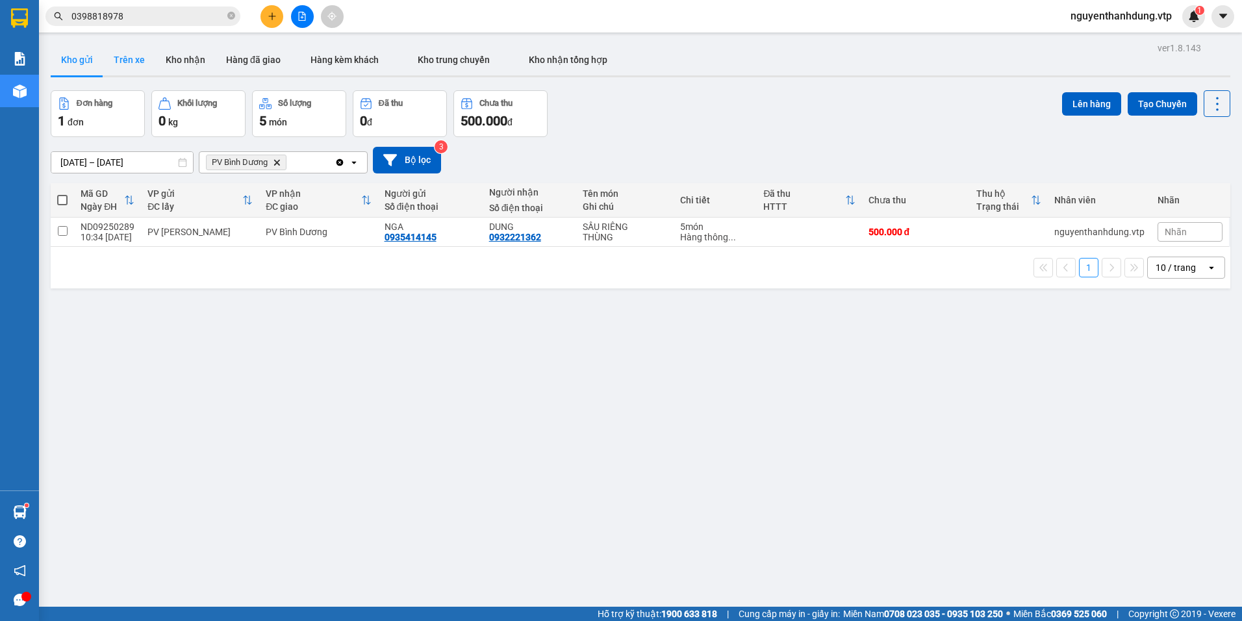
click at [140, 70] on button "Trên xe" at bounding box center [129, 59] width 52 height 31
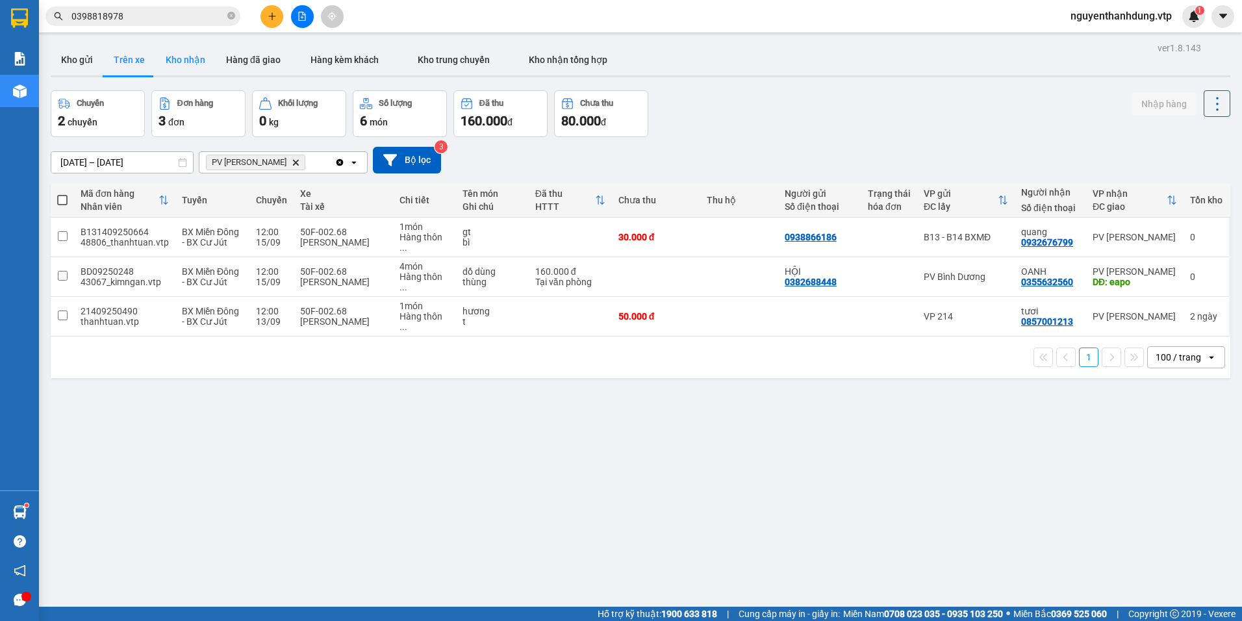
click at [183, 53] on button "Kho nhận" at bounding box center [185, 59] width 60 height 31
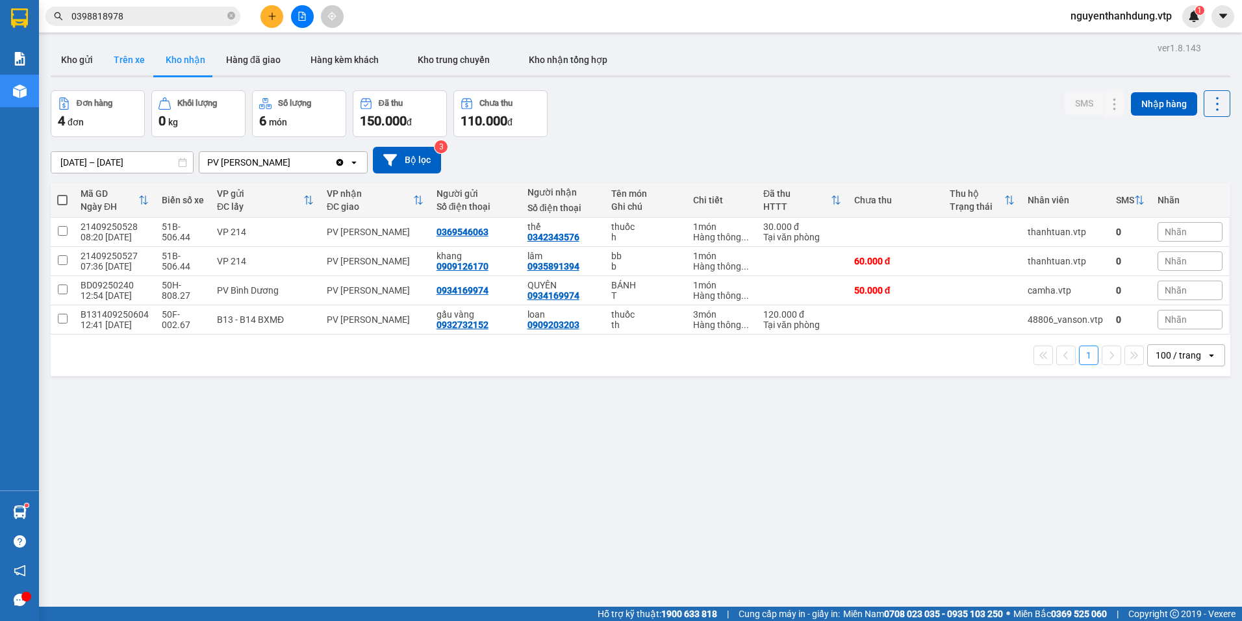
click at [149, 65] on button "Trên xe" at bounding box center [129, 59] width 52 height 31
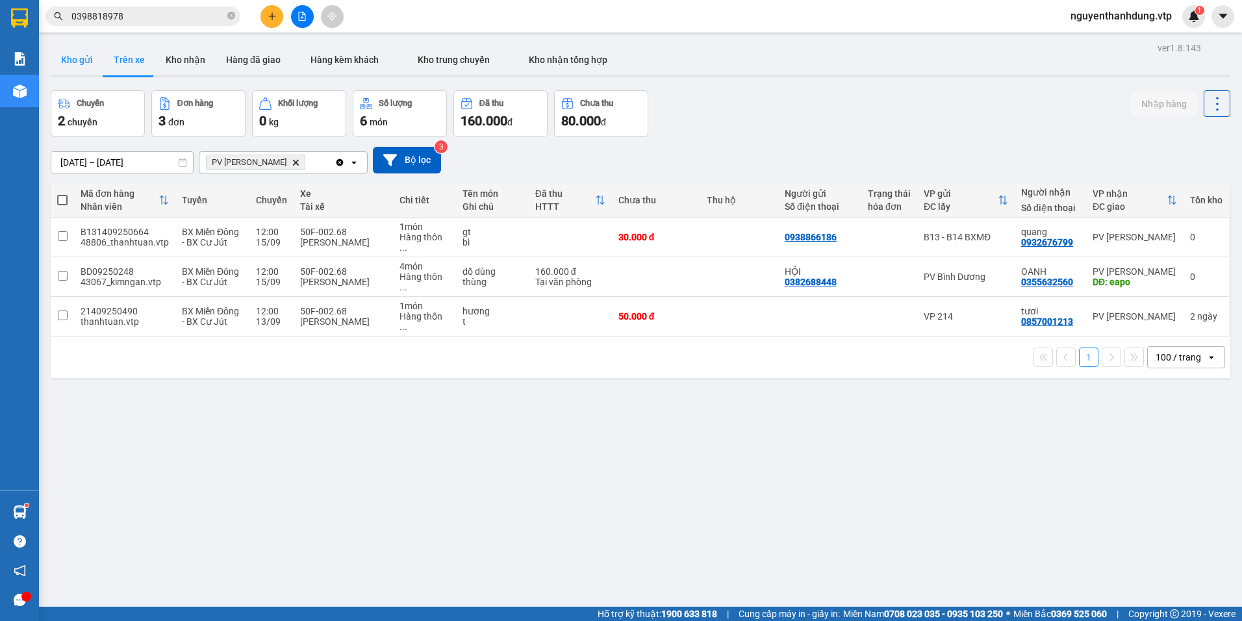
click at [93, 62] on button "Kho gửi" at bounding box center [77, 59] width 53 height 31
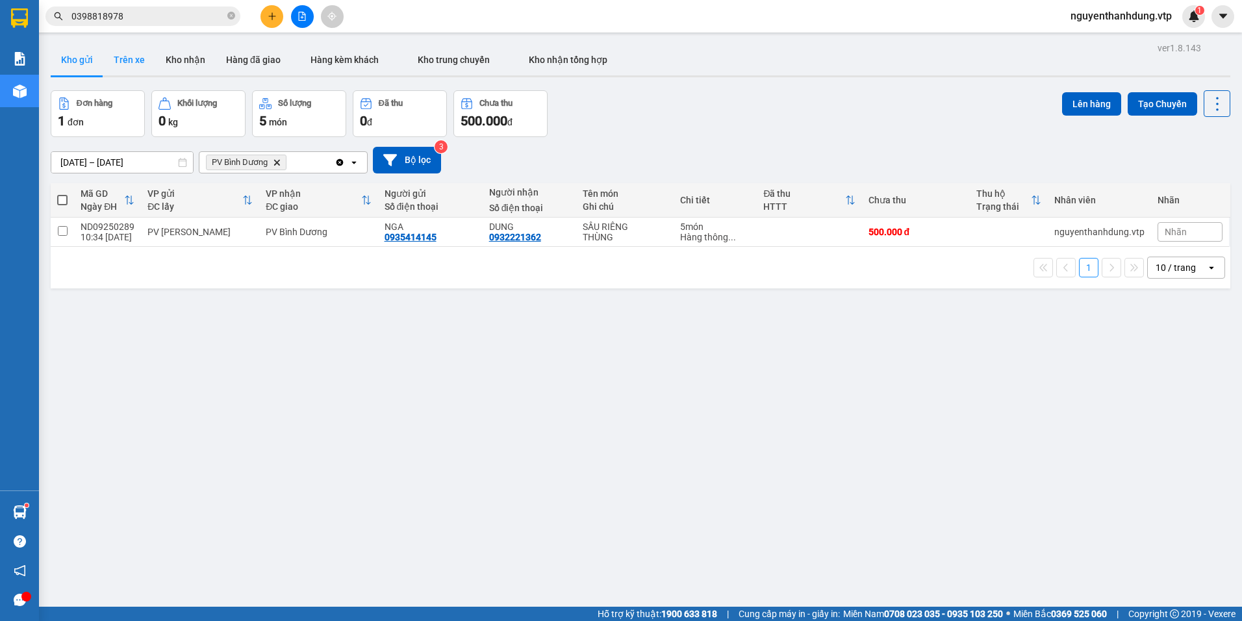
click at [150, 68] on button "Trên xe" at bounding box center [129, 59] width 52 height 31
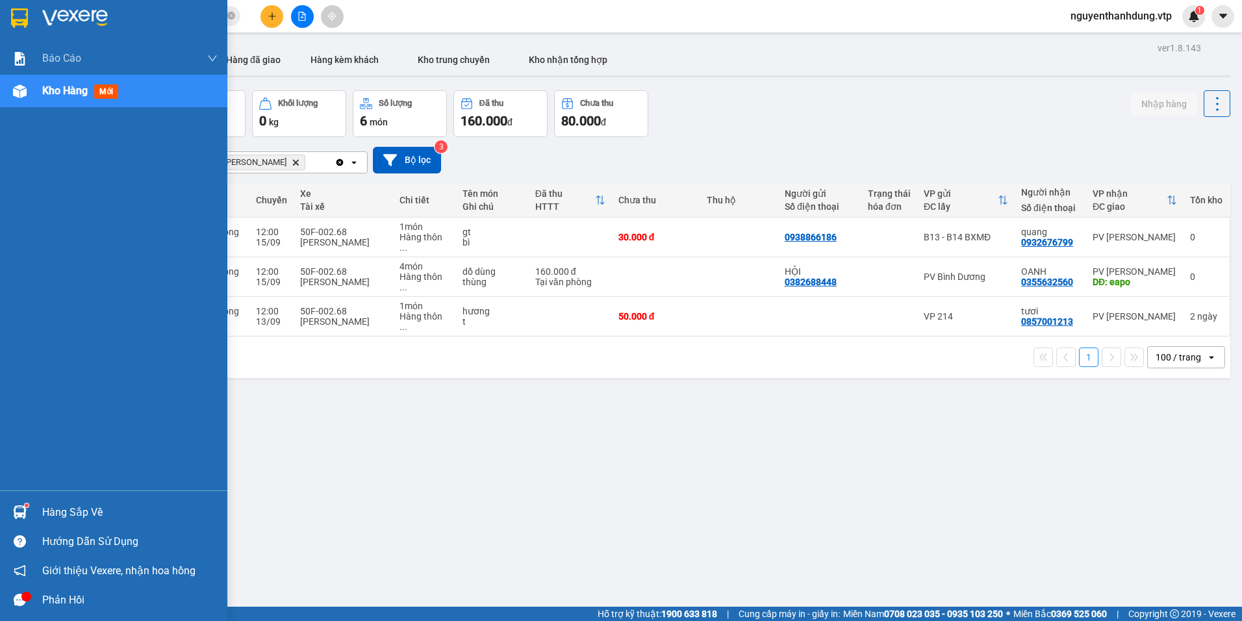
click at [108, 514] on div "Hàng sắp về" at bounding box center [129, 512] width 175 height 19
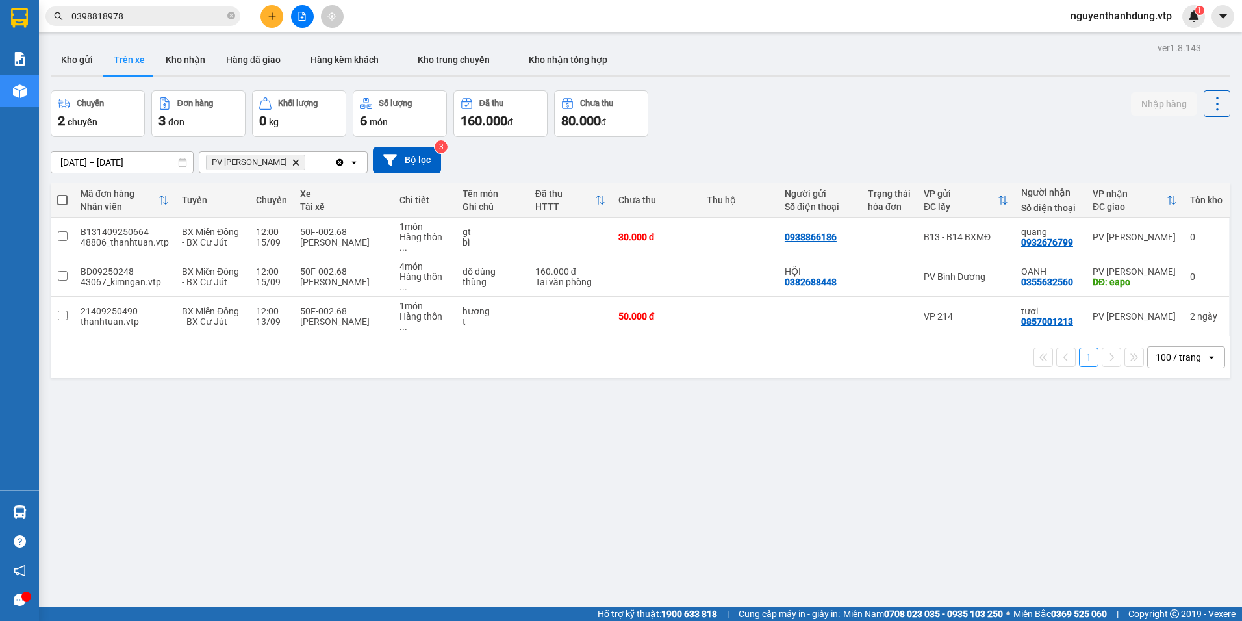
click at [814, 489] on section "Kết quả [PERSON_NAME] ( 0 ) Bộ lọc No Data 0398818978 nguyenthanhdung.vtp 1 [PE…" at bounding box center [621, 310] width 1242 height 621
click at [62, 57] on button "Kho gửi" at bounding box center [77, 59] width 53 height 31
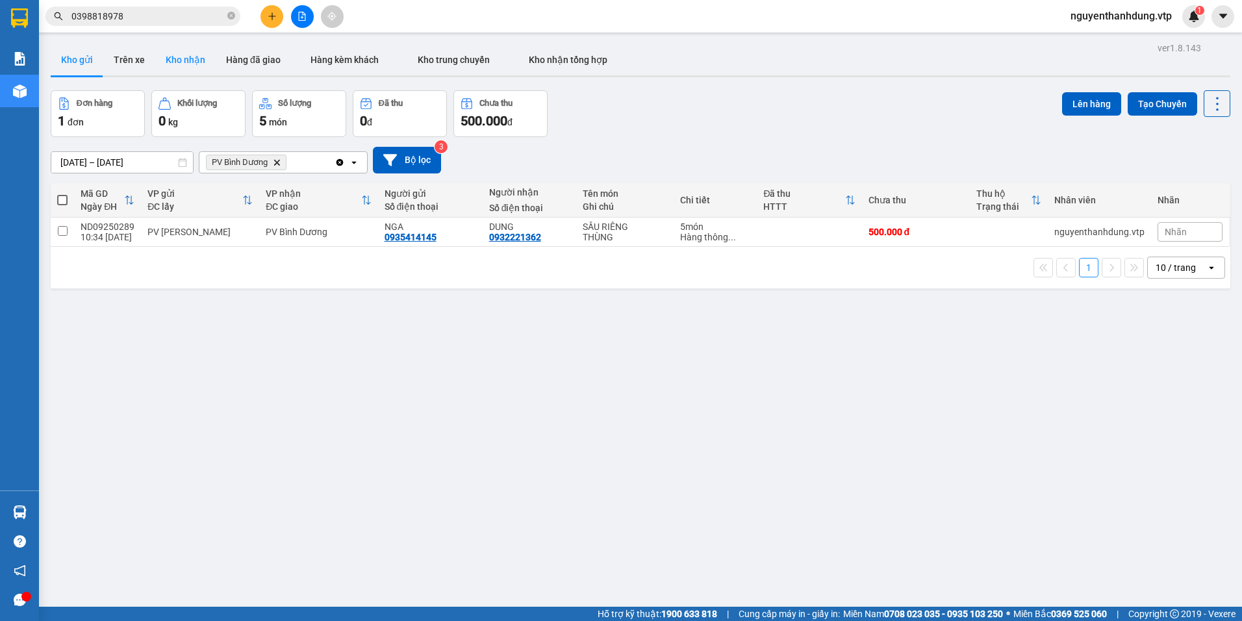
click at [173, 68] on button "Kho nhận" at bounding box center [185, 59] width 60 height 31
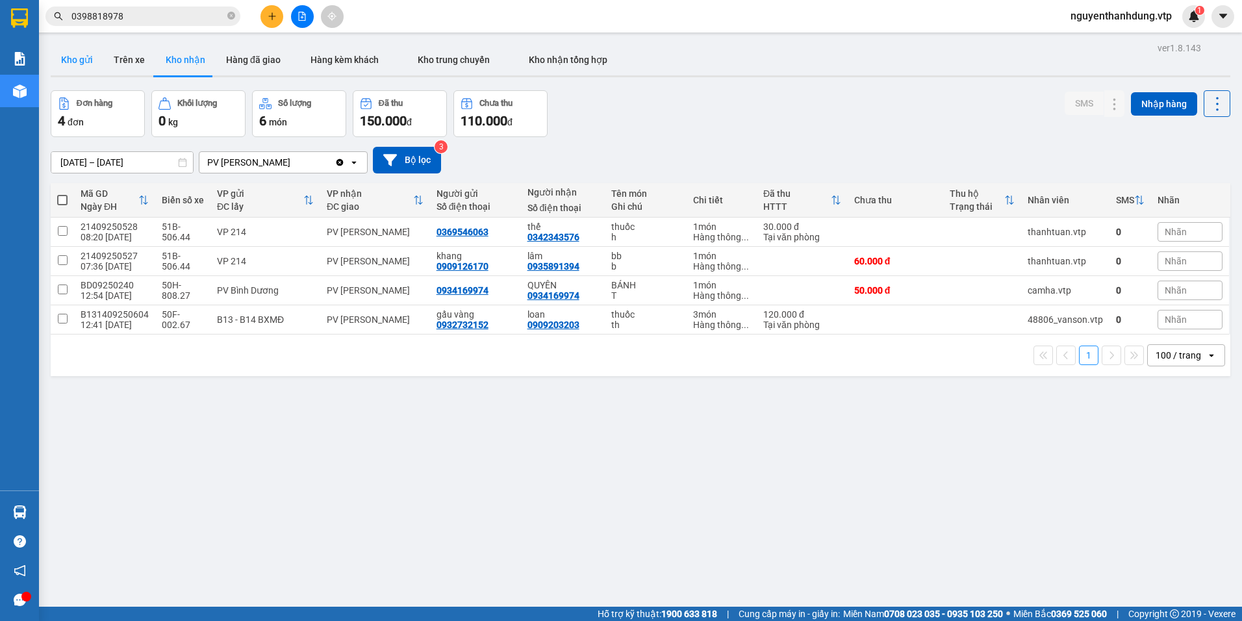
click at [75, 56] on button "Kho gửi" at bounding box center [77, 59] width 53 height 31
